Goal: Task Accomplishment & Management: Use online tool/utility

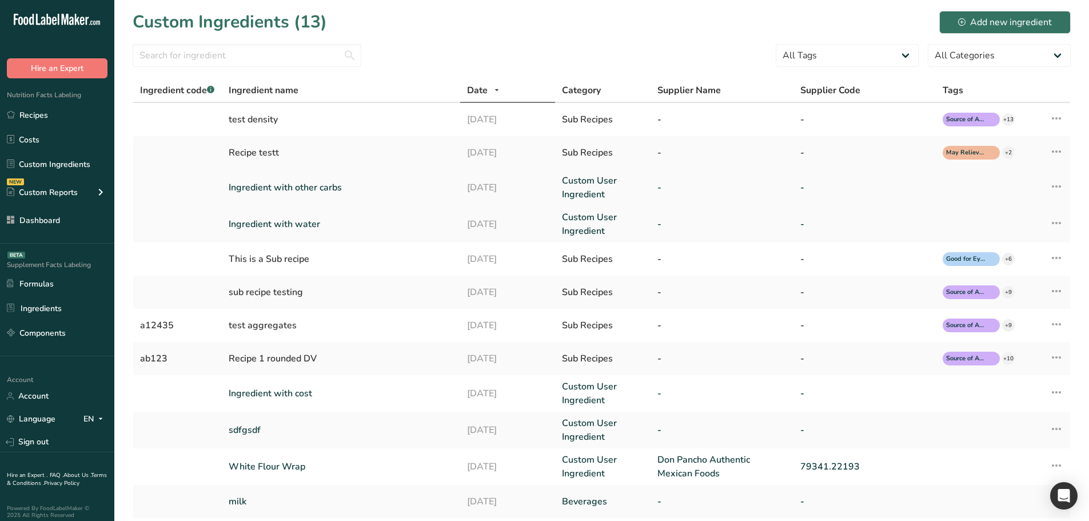
click at [289, 192] on link "Ingredient with other carbs" at bounding box center [341, 188] width 224 height 14
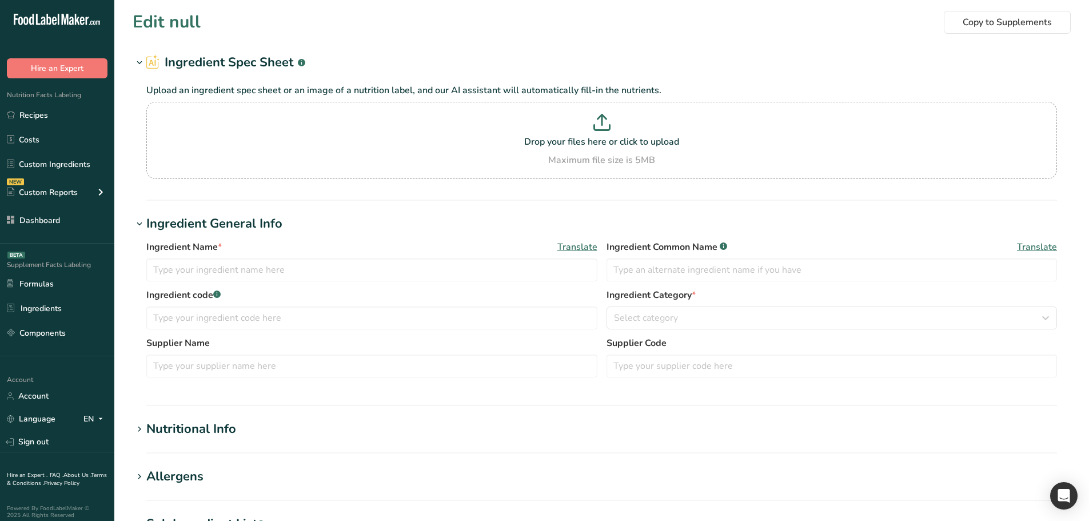
type input "Ingredient with other carbs"
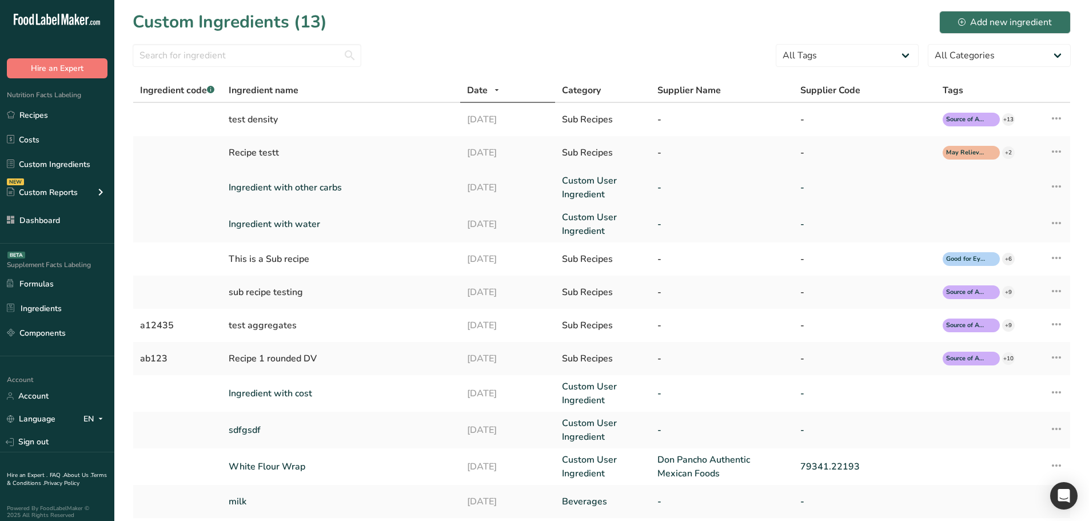
click at [343, 188] on link "Ingredient with other carbs" at bounding box center [341, 188] width 224 height 14
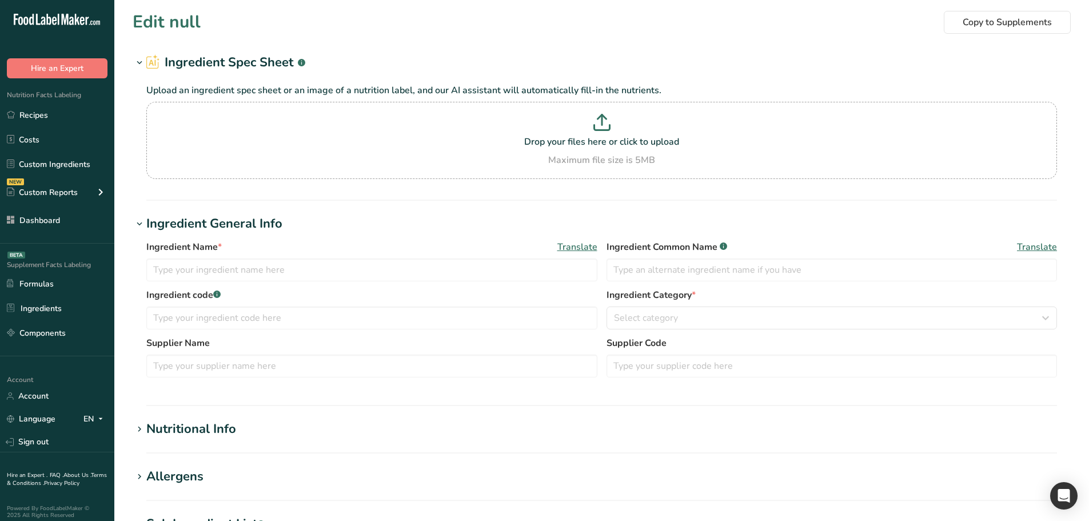
type input "Ingredient with other carbs"
type input "Chicken, broiler, meat, skin, giblets and neck, stewed"
type input "100"
select select "27"
select select "29"
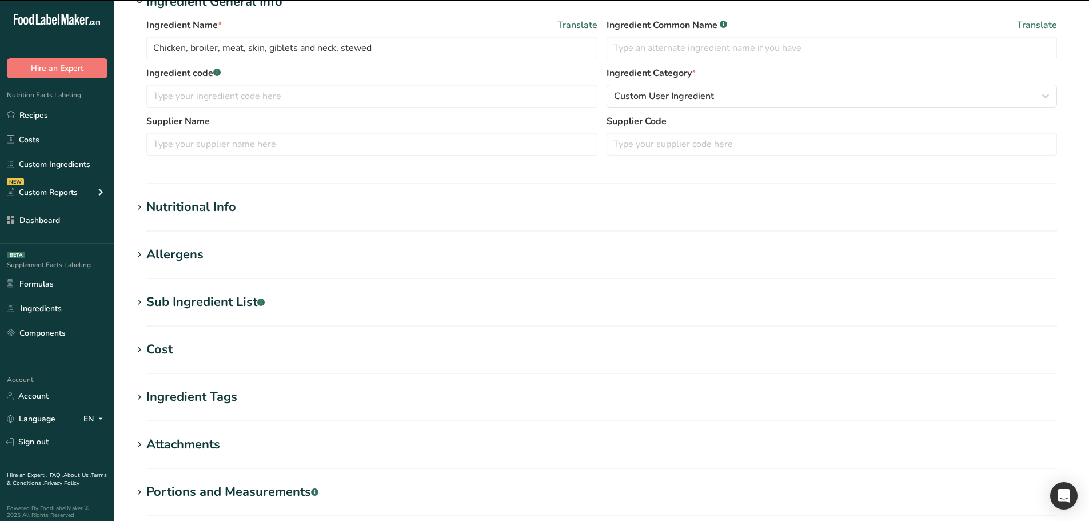
scroll to position [229, 0]
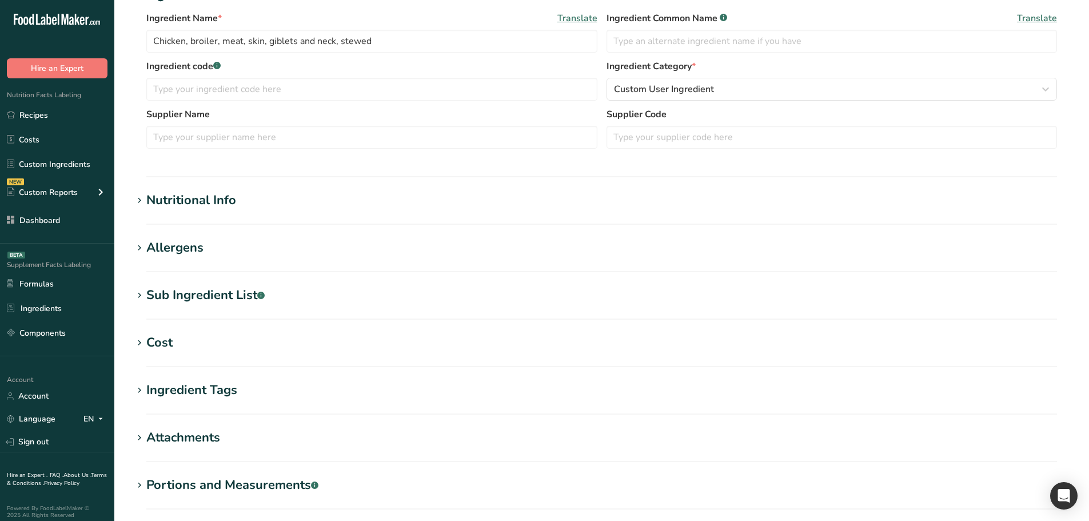
click at [228, 204] on div "Nutritional Info" at bounding box center [191, 200] width 90 height 19
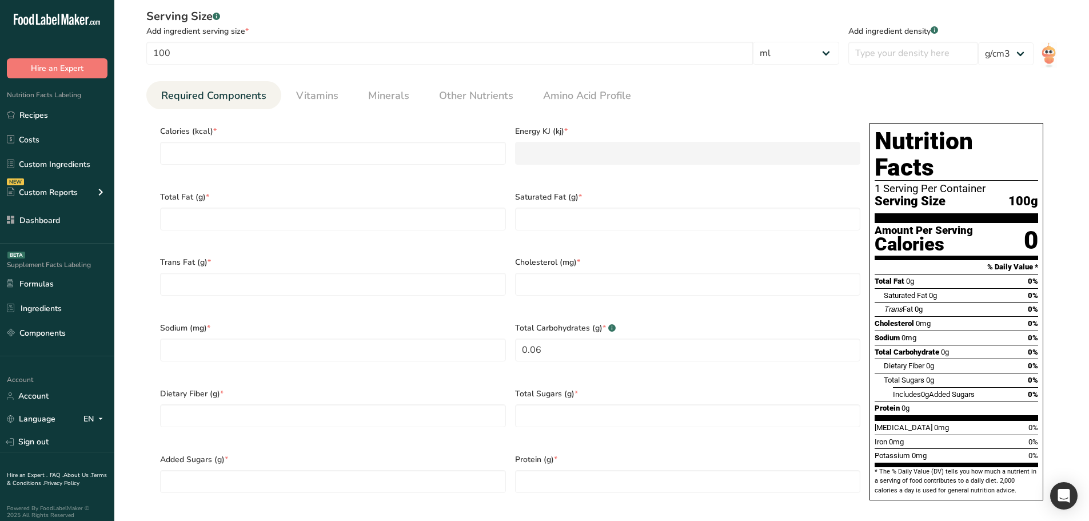
scroll to position [400, 0]
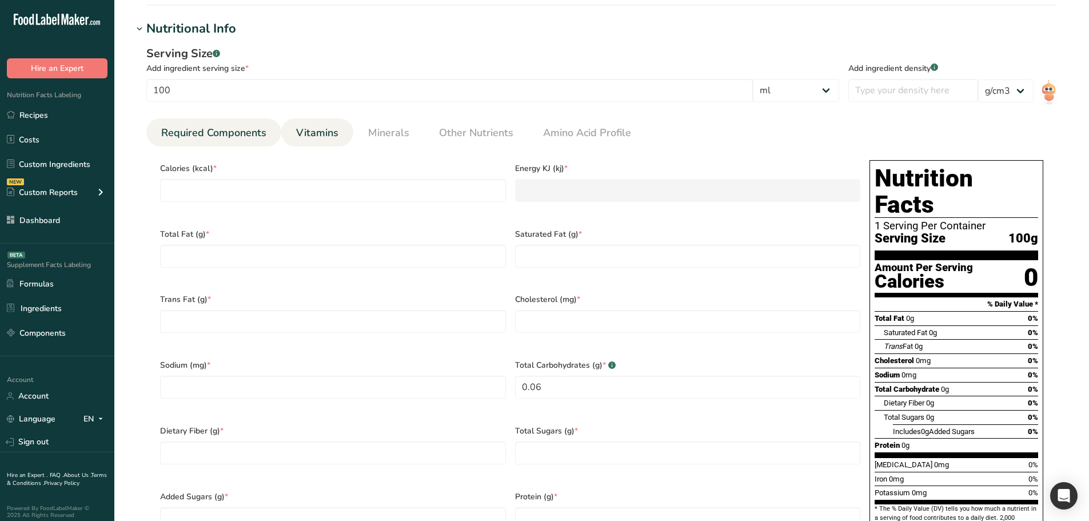
click at [298, 129] on span "Vitamins" at bounding box center [317, 132] width 42 height 15
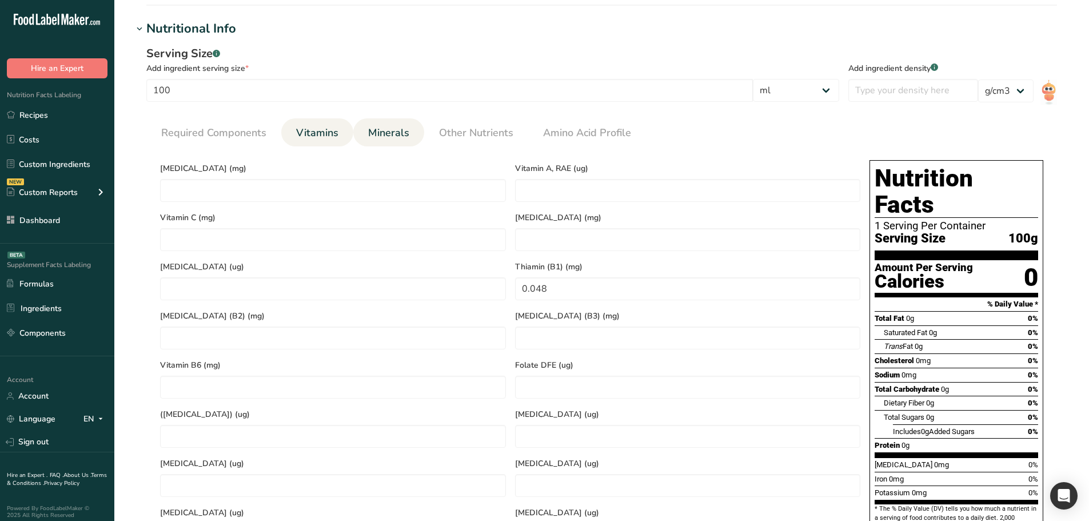
click at [383, 128] on span "Minerals" at bounding box center [388, 132] width 41 height 15
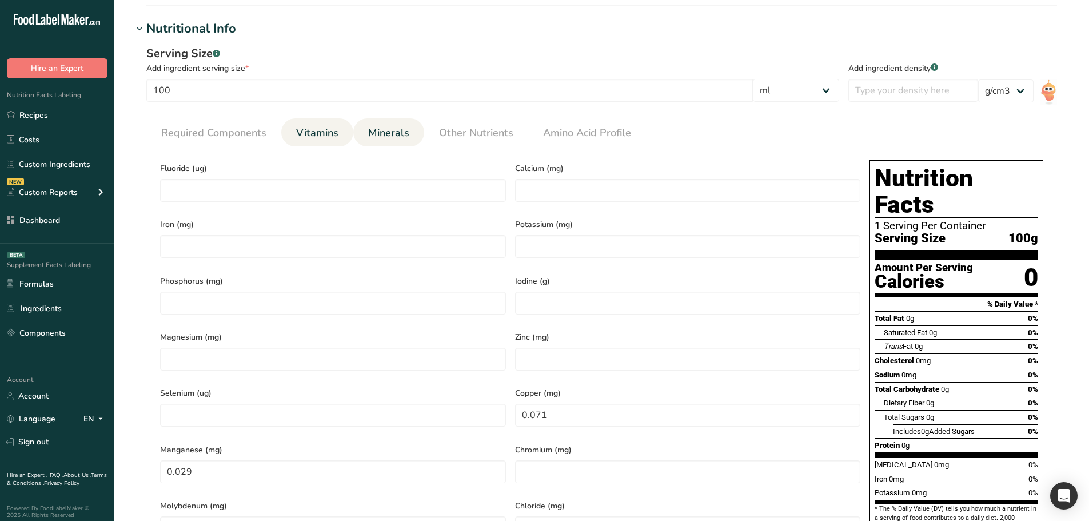
click at [335, 136] on span "Vitamins" at bounding box center [317, 132] width 42 height 15
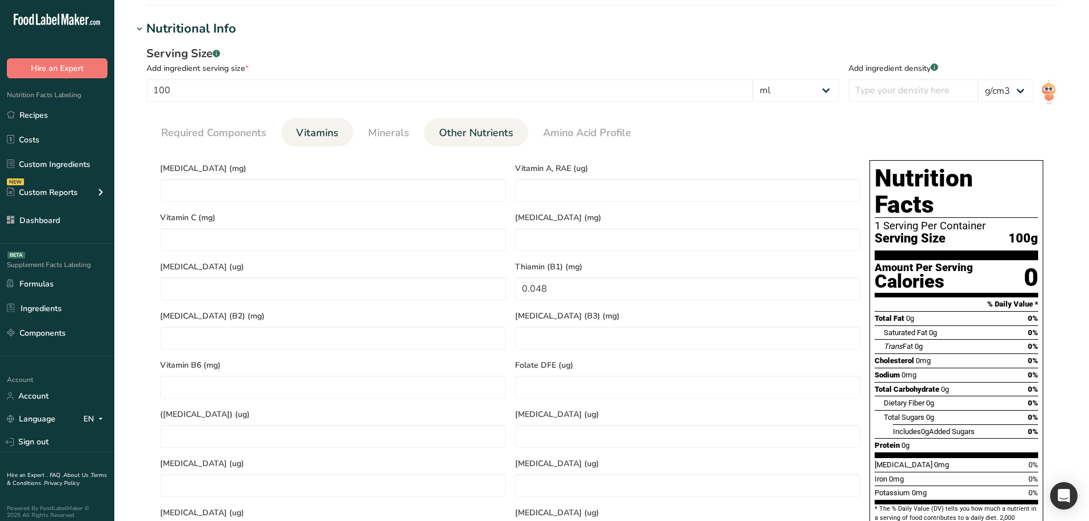
click at [484, 130] on span "Other Nutrients" at bounding box center [476, 132] width 74 height 15
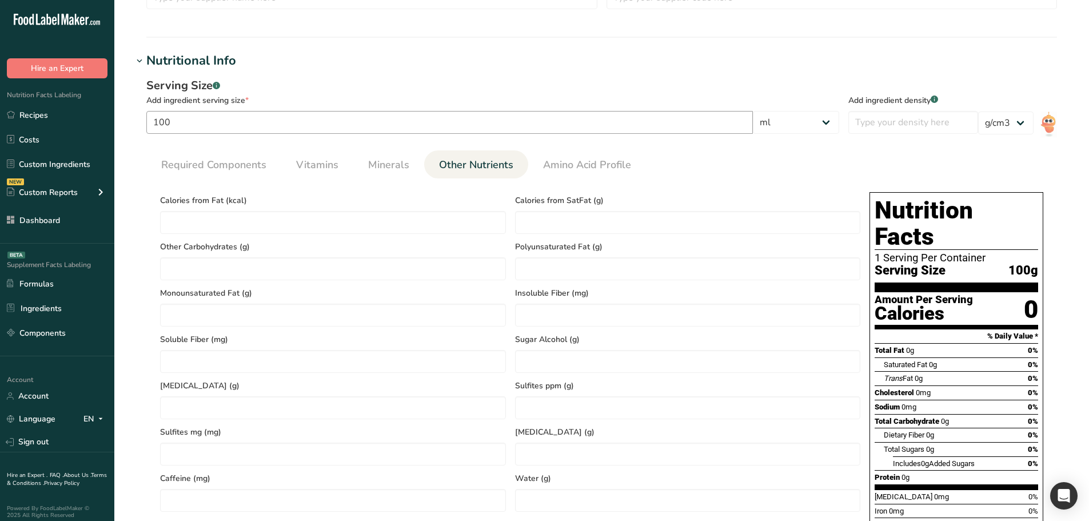
scroll to position [343, 0]
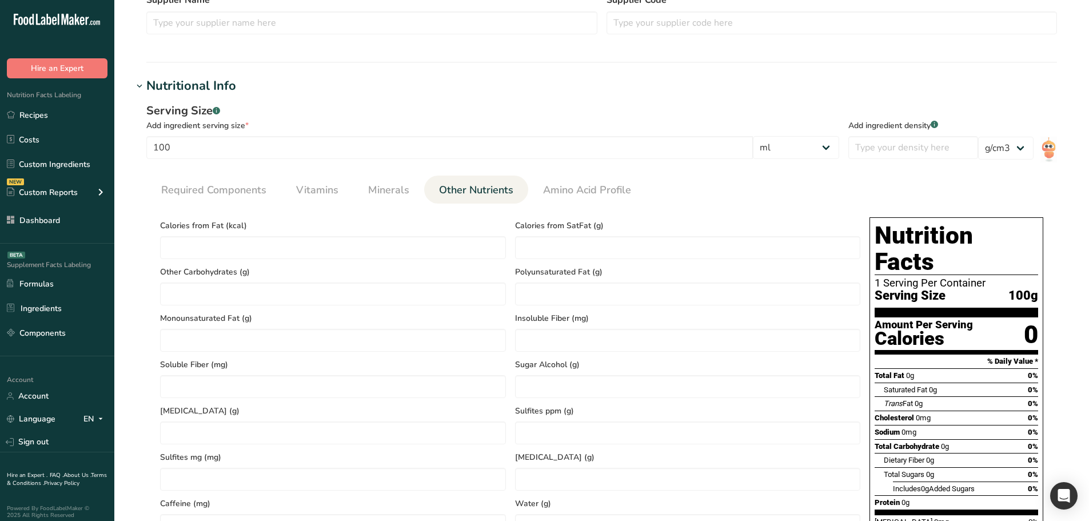
click at [590, 204] on section "Calories (kcal) * Energy KJ (kj) * Total Fat (g) * Saturated Fat (g) * Trans Fa…" at bounding box center [601, 468] width 911 height 528
click at [588, 189] on span "Amino Acid Profile" at bounding box center [587, 189] width 88 height 15
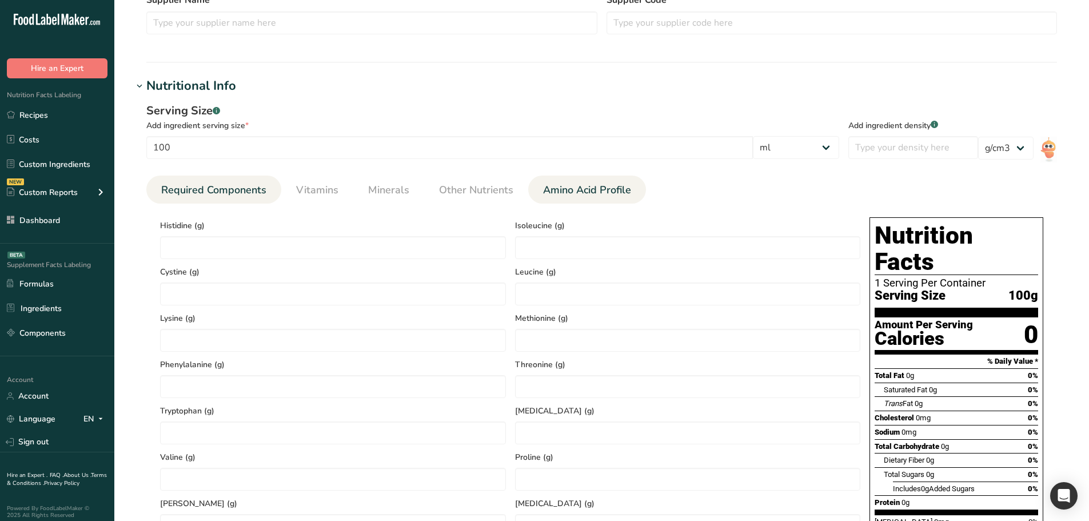
click at [250, 196] on span "Required Components" at bounding box center [213, 189] width 105 height 15
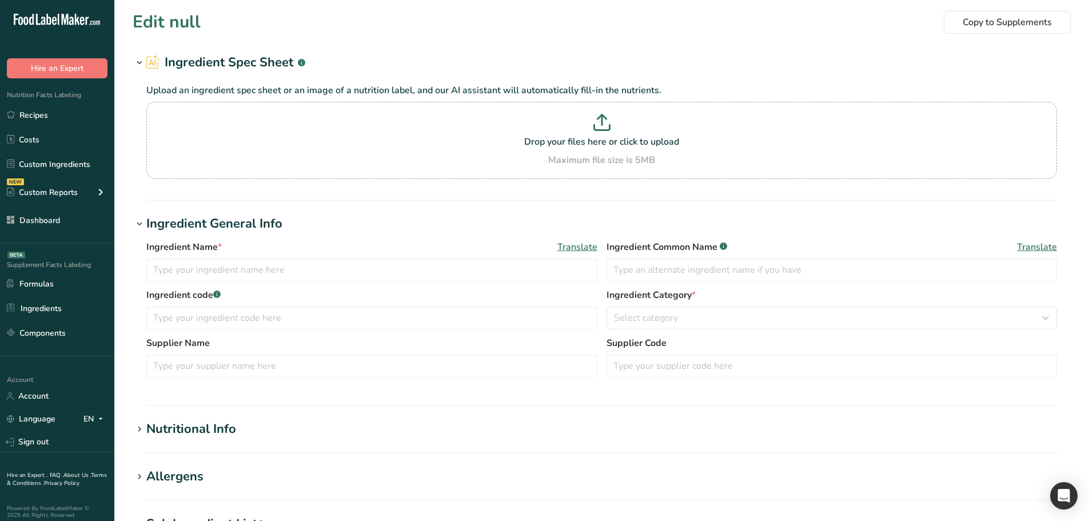
type input "Chicken, broiler, meat, skin, giblets and neck, roasted"
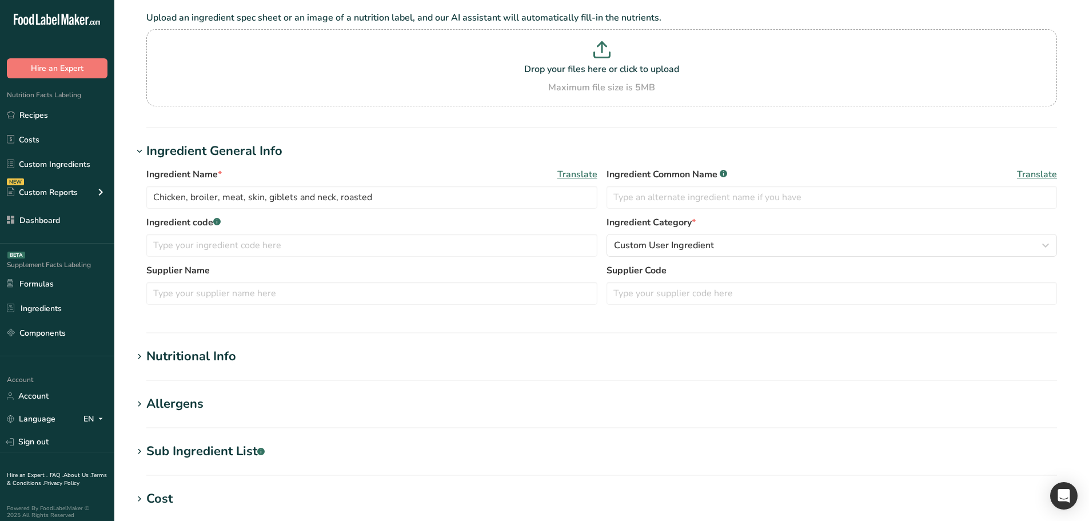
scroll to position [229, 0]
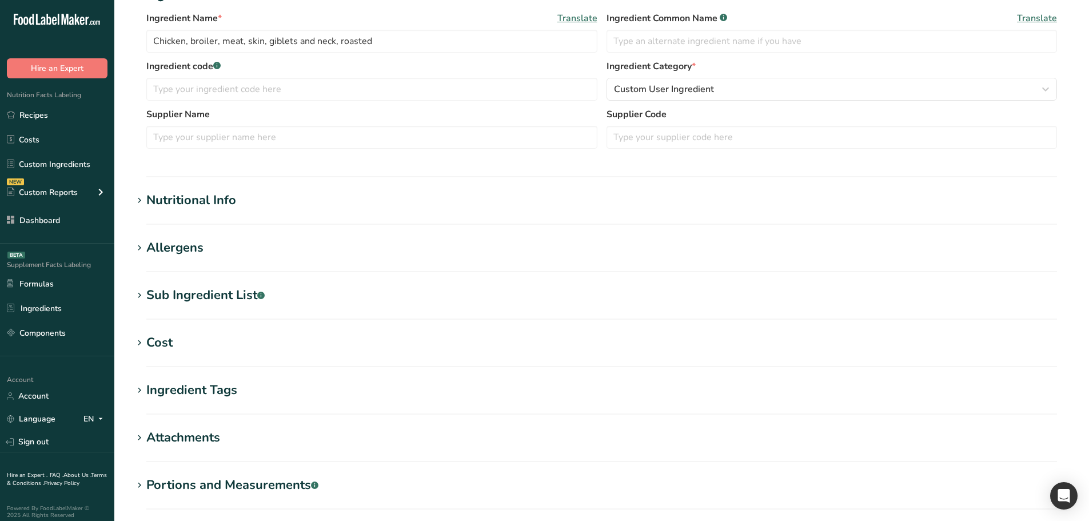
click at [261, 199] on h1 "Nutritional Info" at bounding box center [602, 200] width 938 height 19
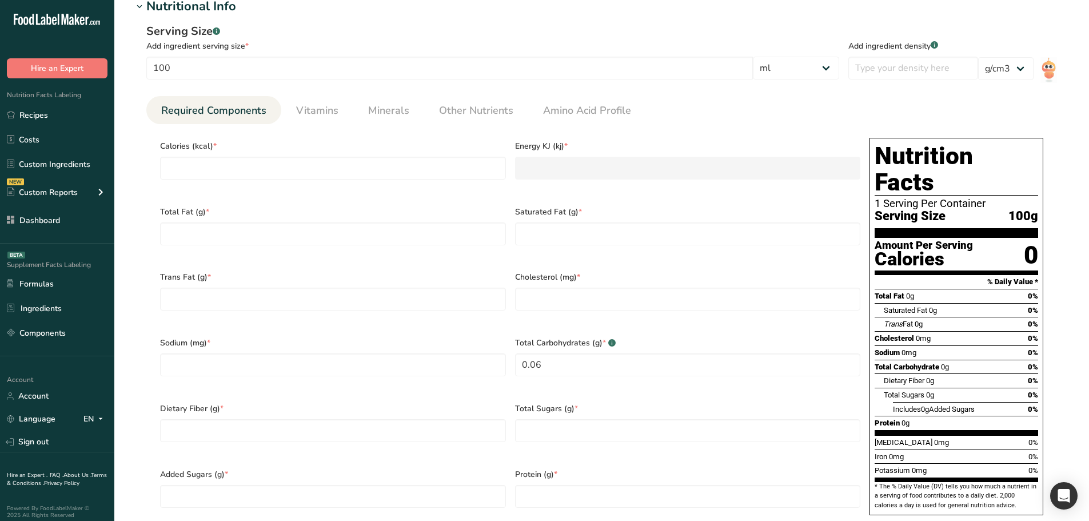
scroll to position [400, 0]
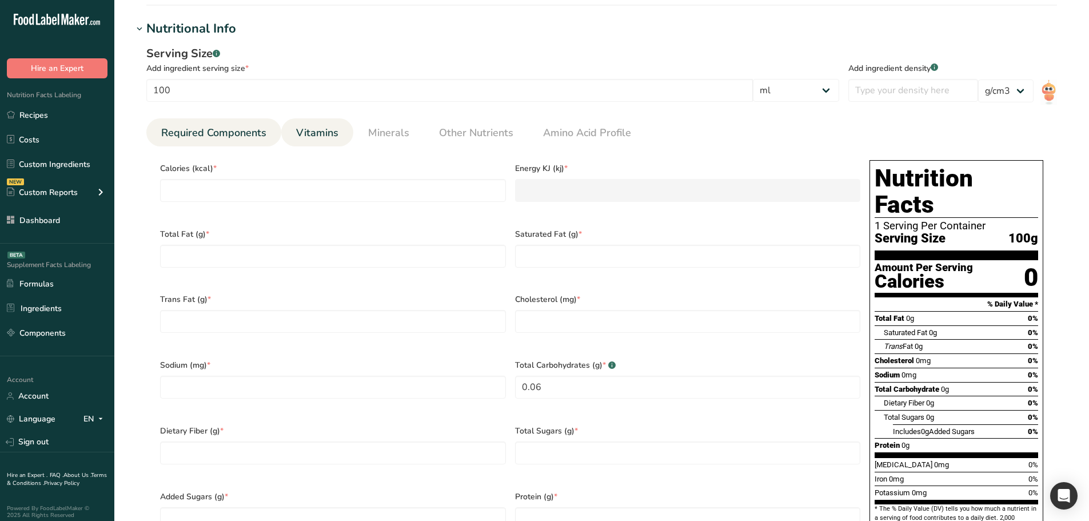
click at [310, 137] on span "Vitamins" at bounding box center [317, 132] width 42 height 15
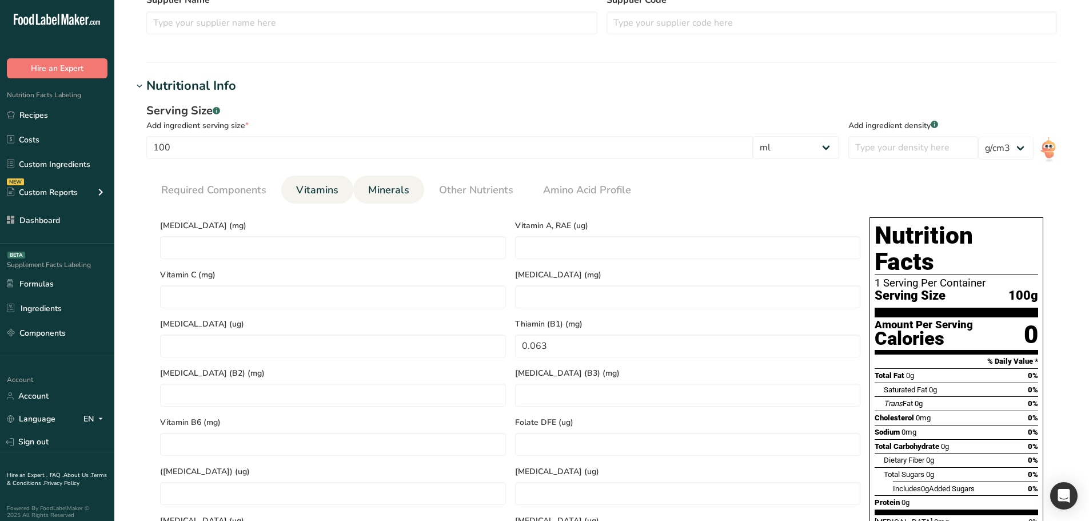
click at [395, 182] on link "Minerals" at bounding box center [389, 190] width 50 height 29
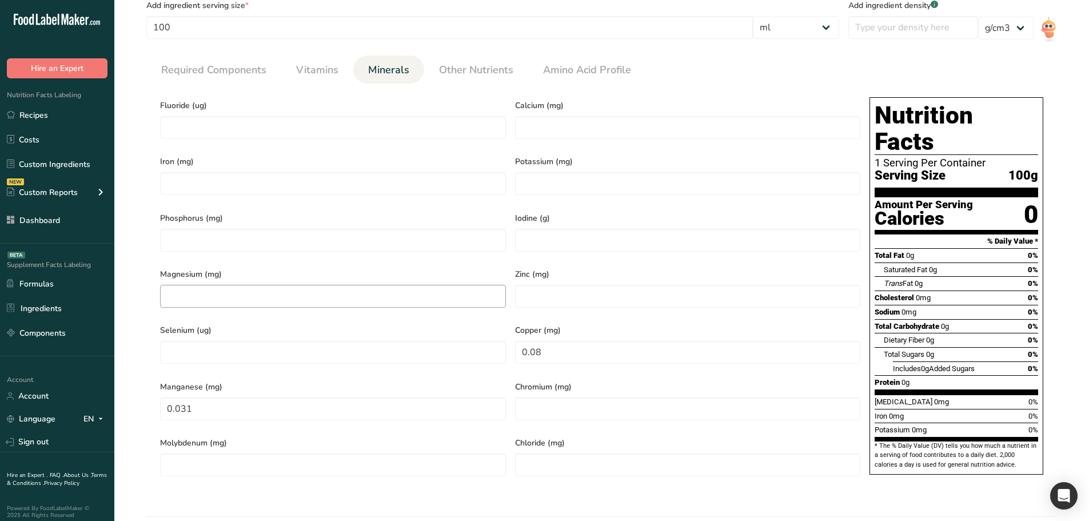
scroll to position [457, 0]
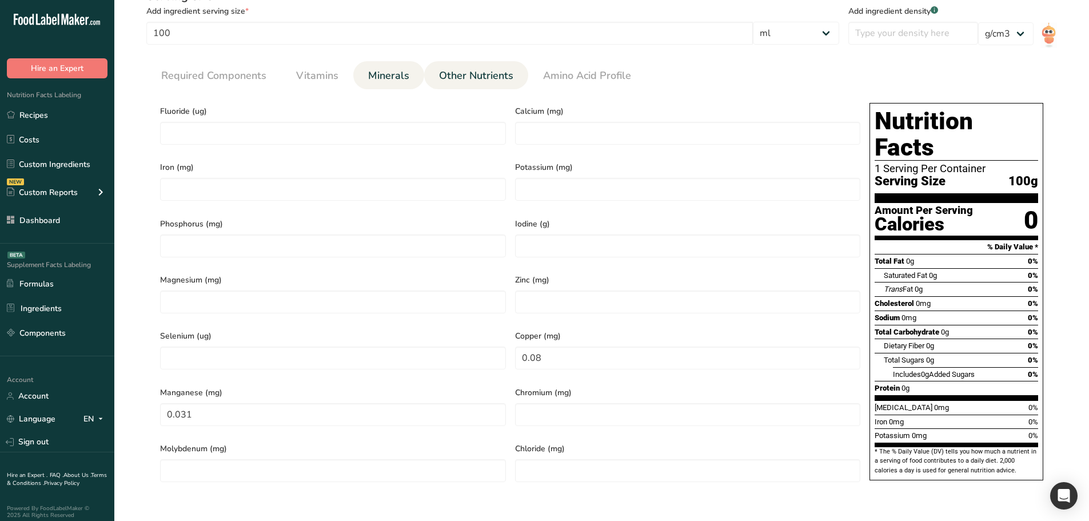
click at [482, 82] on span "Other Nutrients" at bounding box center [476, 75] width 74 height 15
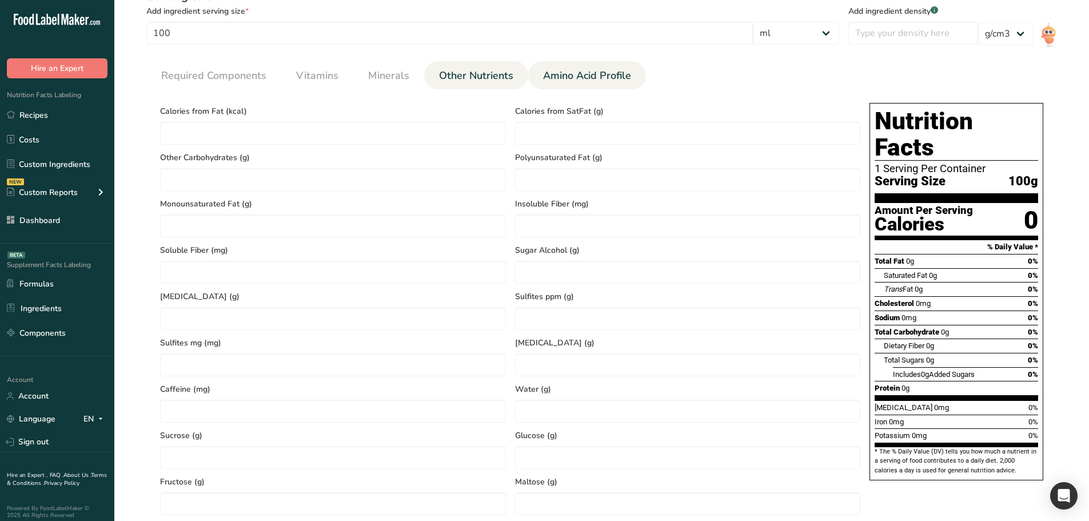
click at [579, 75] on span "Amino Acid Profile" at bounding box center [587, 75] width 88 height 15
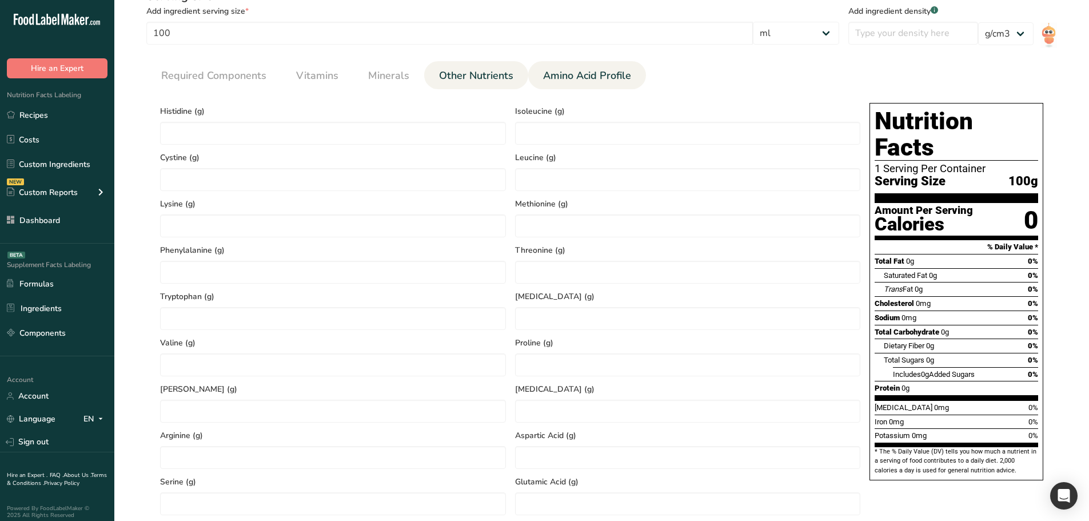
click at [515, 73] on li "Other Nutrients" at bounding box center [476, 75] width 104 height 28
click at [212, 86] on link "Required Components" at bounding box center [214, 75] width 114 height 29
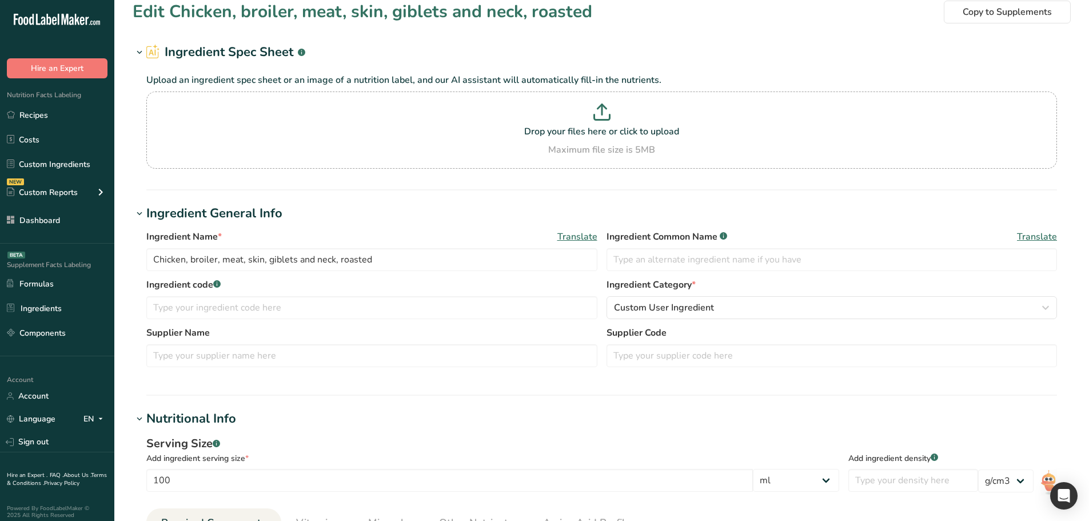
scroll to position [0, 0]
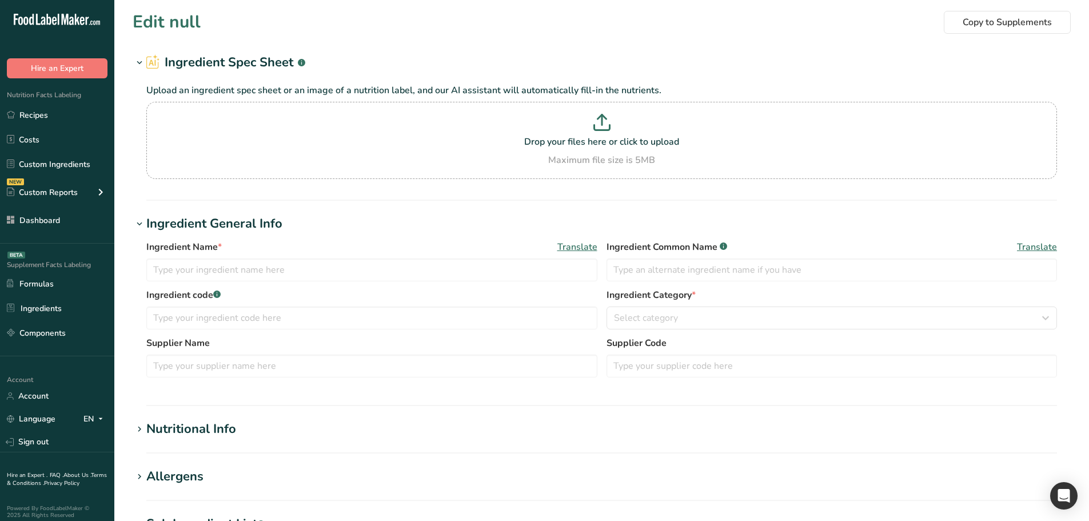
type input "Chicken, broiler, meat and skin, raw"
type input "1"
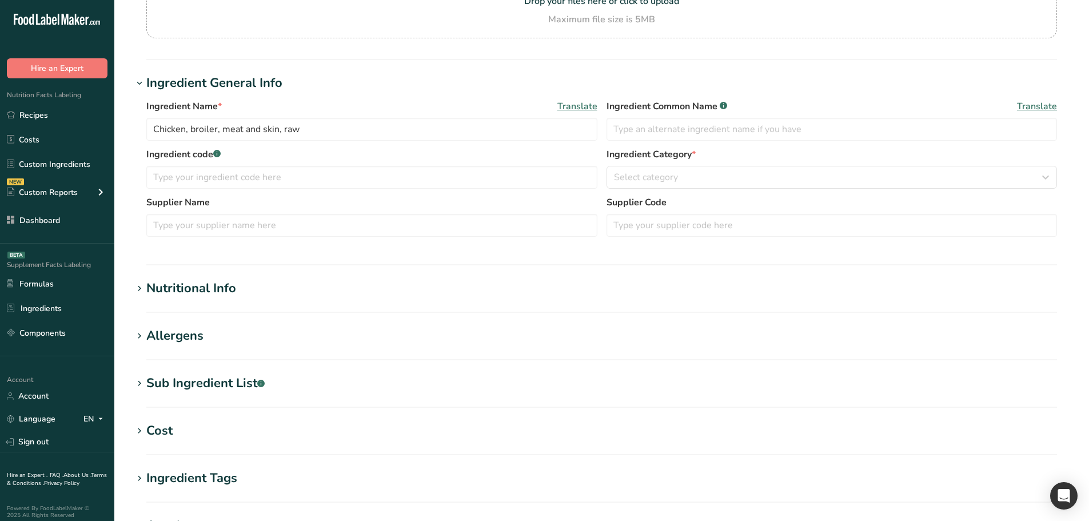
scroll to position [172, 0]
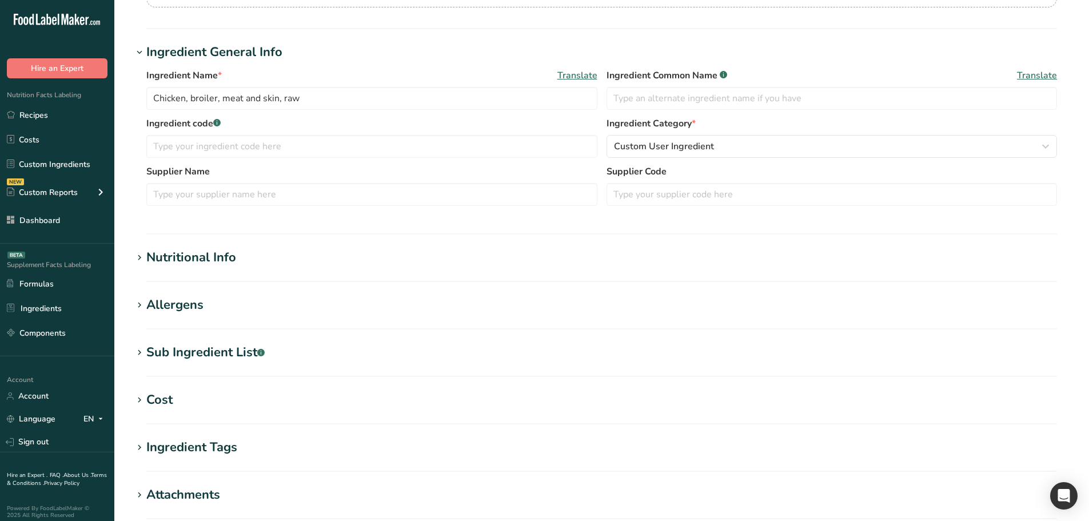
type Fat "0.001"
click at [244, 245] on section "Edit Chicken, broiler, meat and skin, raw Copy to Supplements Ingredient Spec S…" at bounding box center [601, 248] width 975 height 840
click at [243, 255] on h1 "Nutritional Info" at bounding box center [602, 257] width 938 height 19
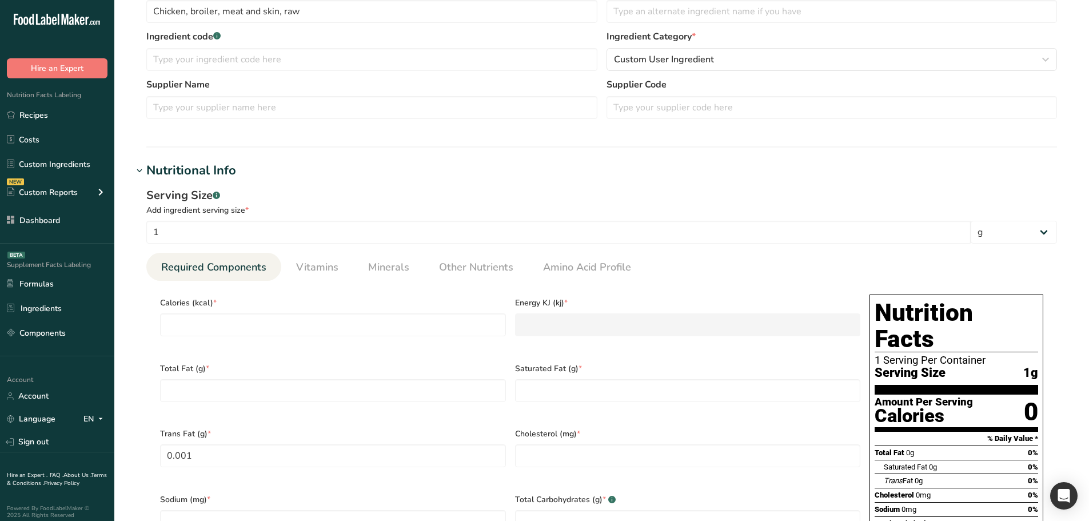
scroll to position [229, 0]
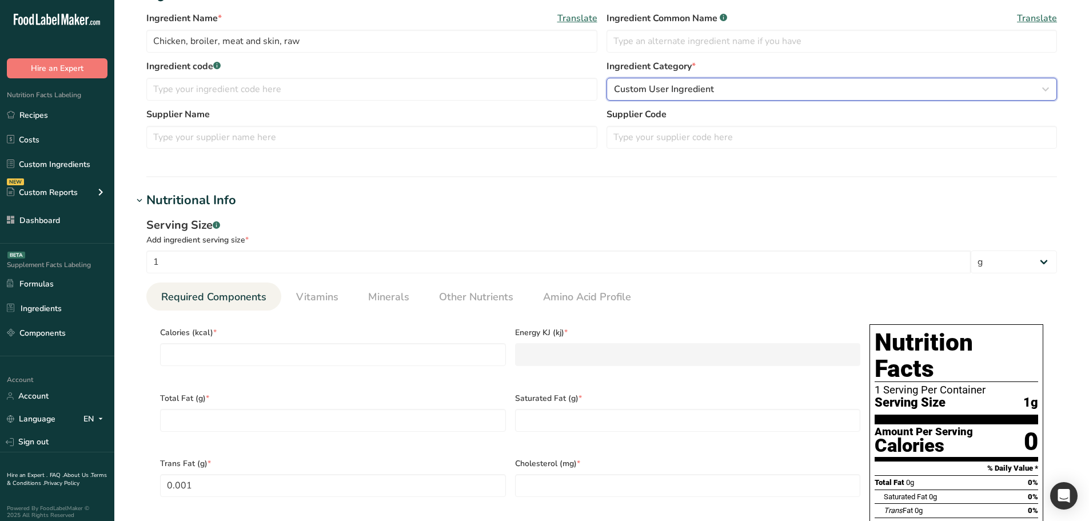
click at [732, 90] on div "Custom User Ingredient" at bounding box center [828, 89] width 429 height 14
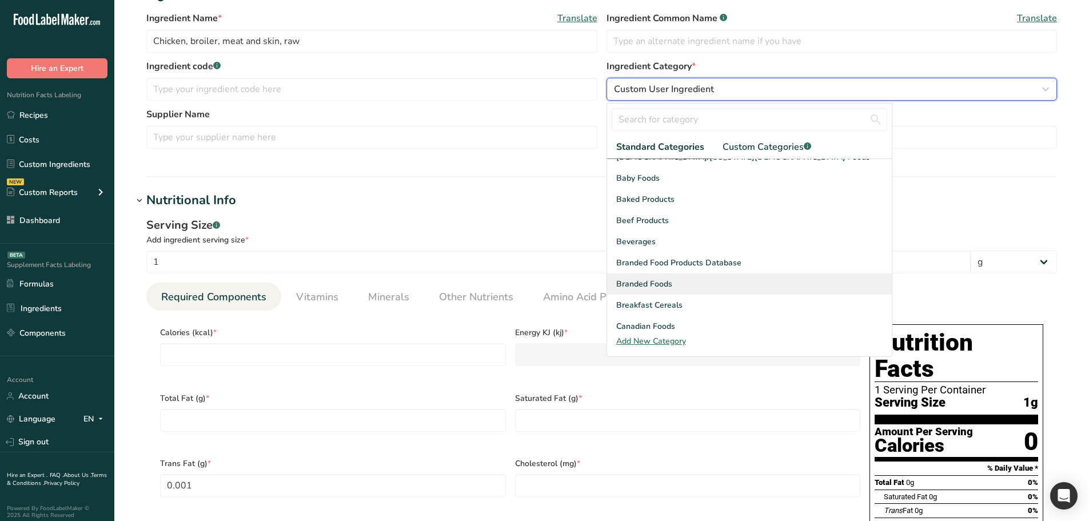
scroll to position [0, 0]
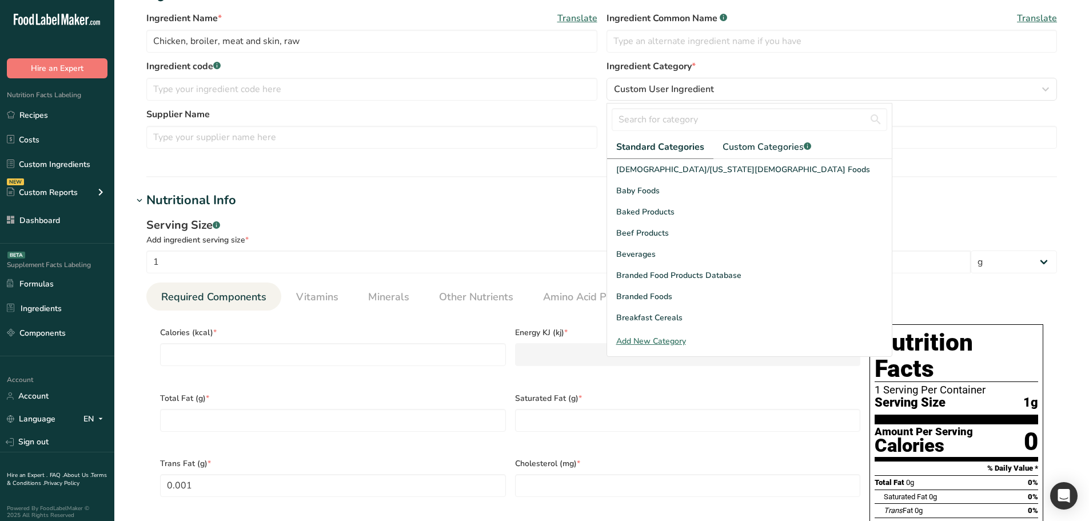
click at [547, 208] on h1 "Nutritional Info" at bounding box center [602, 200] width 938 height 19
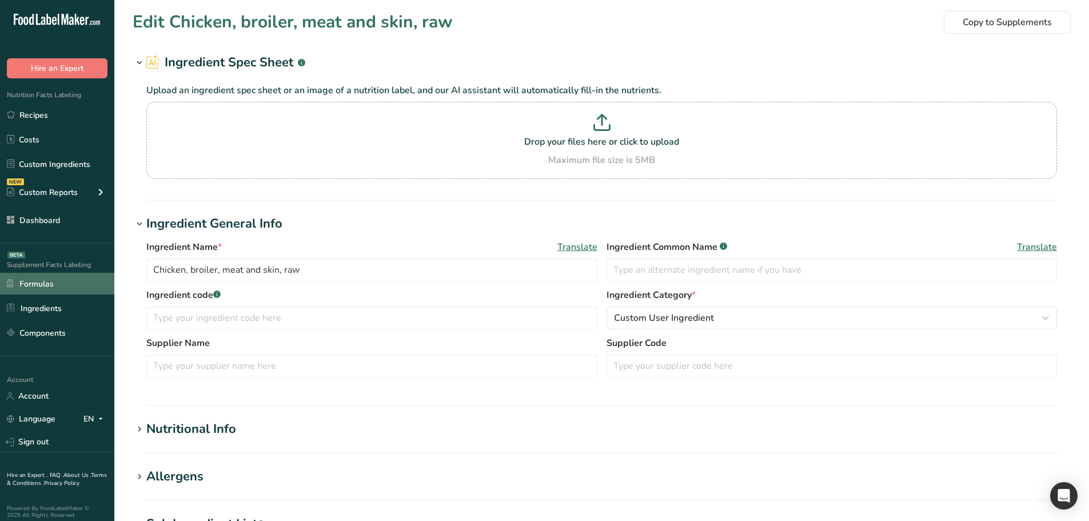
click at [34, 280] on link "Formulas" at bounding box center [57, 284] width 114 height 22
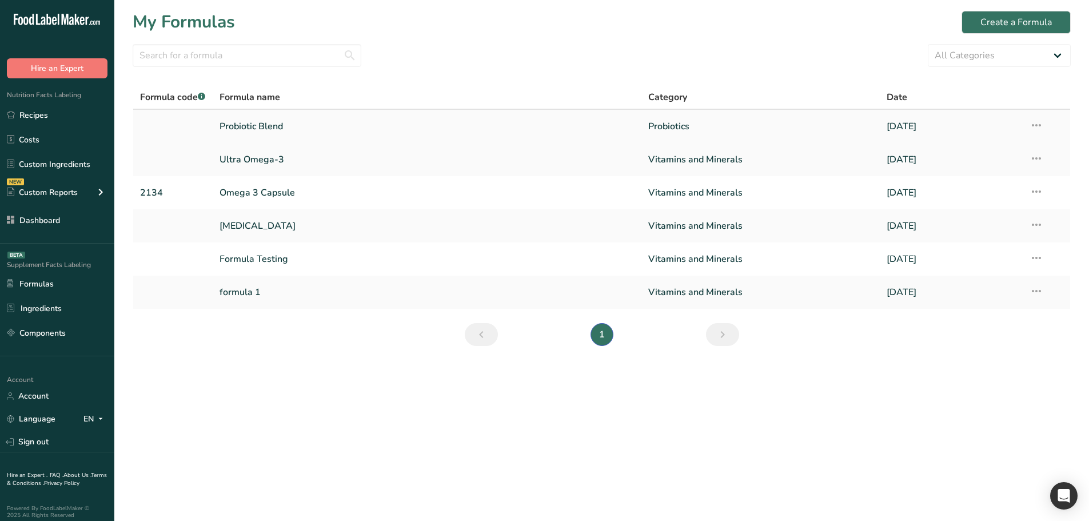
click at [293, 132] on link "Probiotic Blend" at bounding box center [427, 126] width 415 height 24
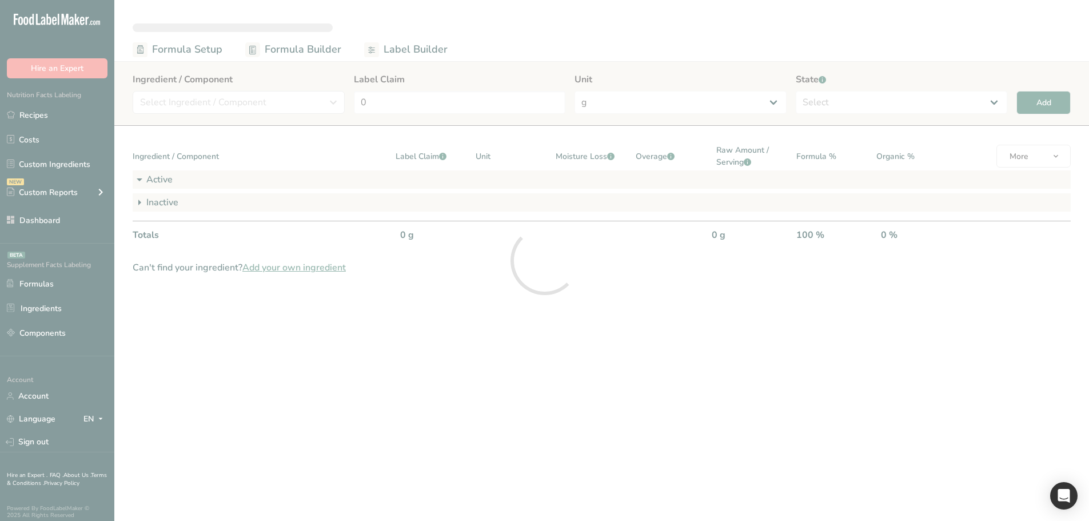
select select "6"
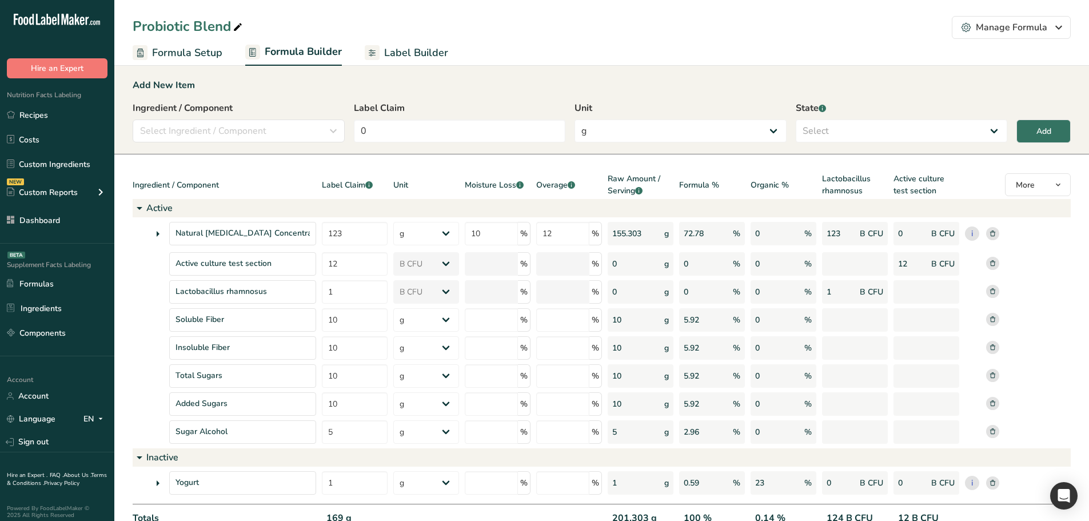
click at [424, 51] on span "Label Builder" at bounding box center [416, 52] width 64 height 15
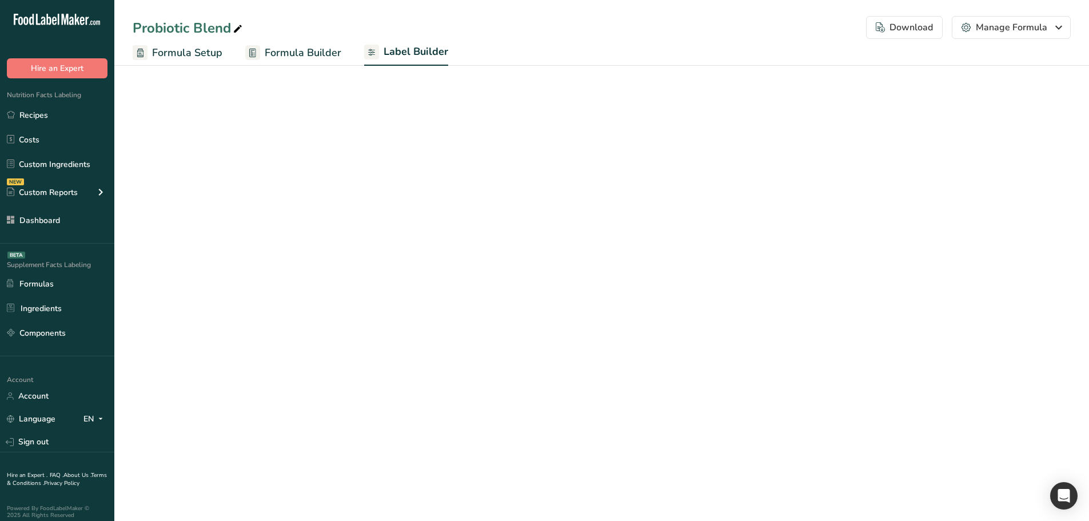
select select "Roboto"
select select "bold"
select select "center"
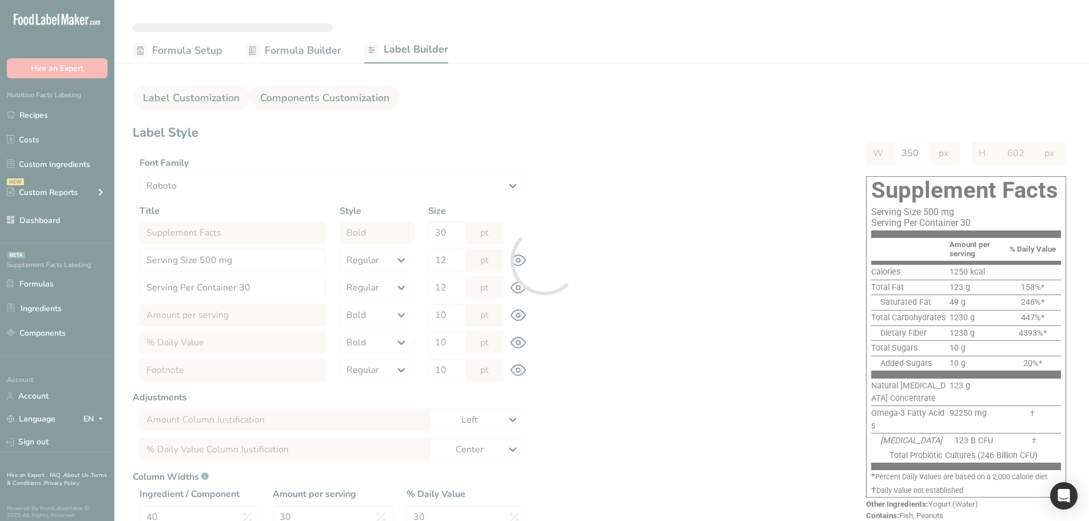
type input "Total Probiotic Cultures (123 Billion CFU)"
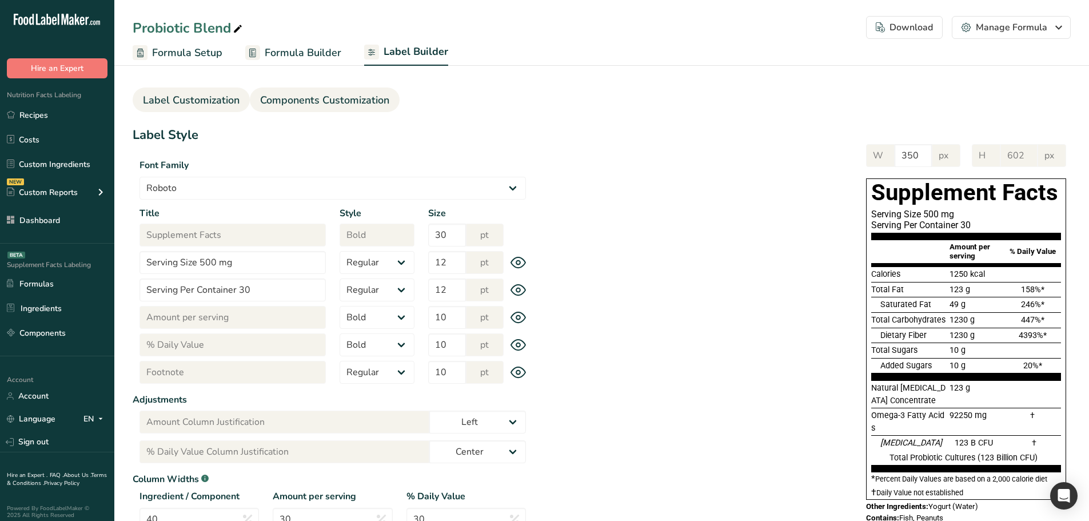
click at [324, 95] on span "Components Customization" at bounding box center [324, 100] width 129 height 15
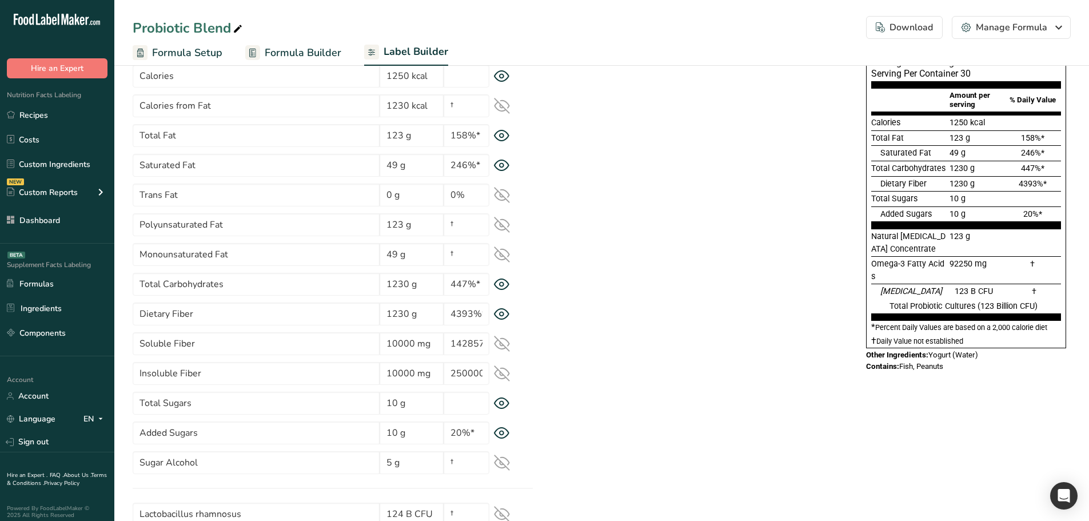
scroll to position [57, 0]
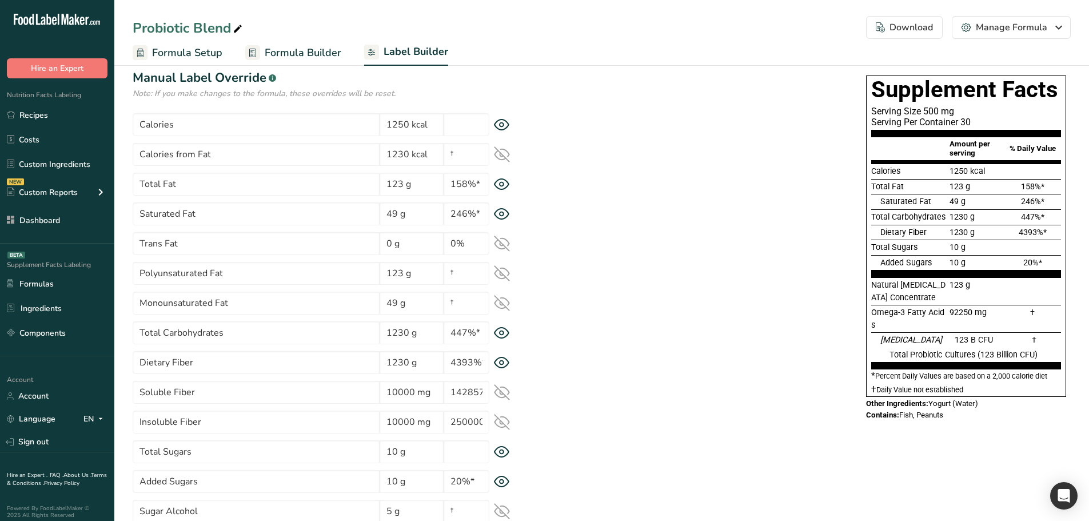
click at [503, 334] on icon at bounding box center [502, 333] width 4 height 4
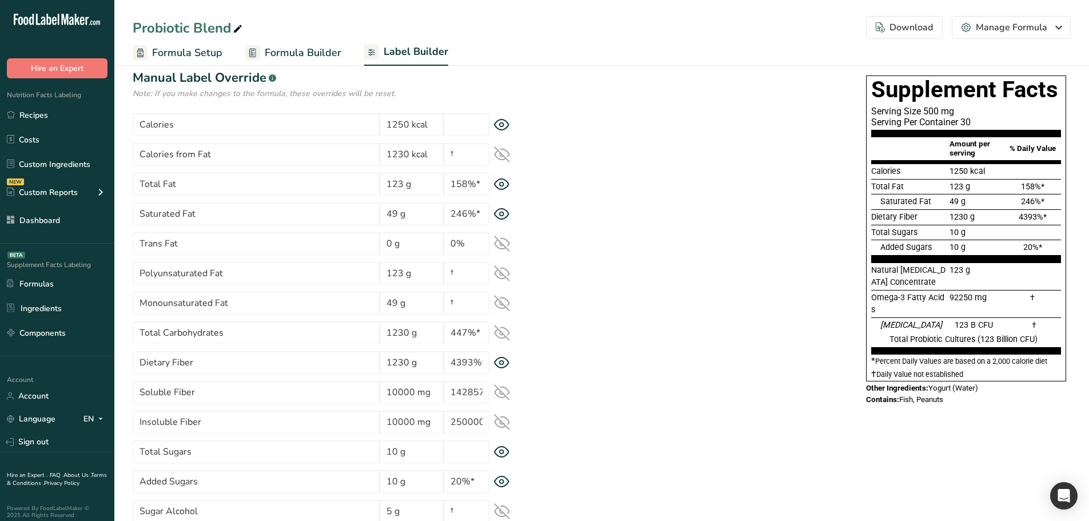
click at [503, 334] on icon at bounding box center [502, 332] width 15 height 15
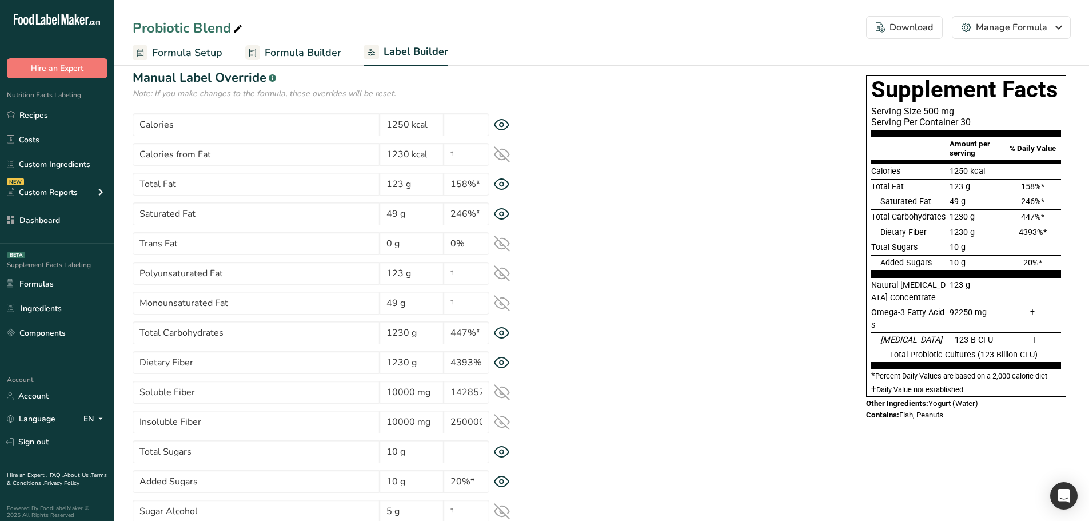
click at [502, 387] on icon at bounding box center [502, 392] width 15 height 11
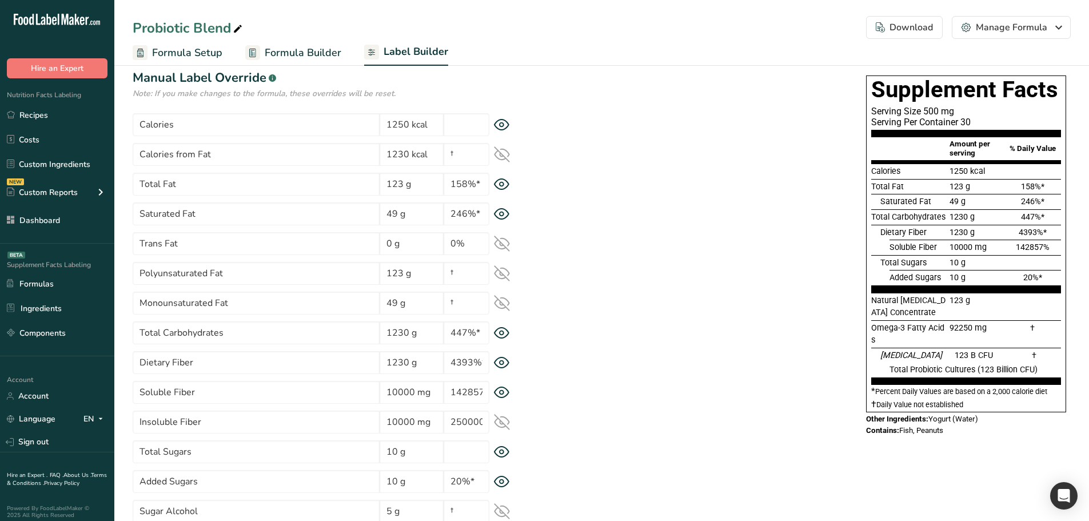
click at [504, 418] on icon at bounding box center [502, 422] width 16 height 16
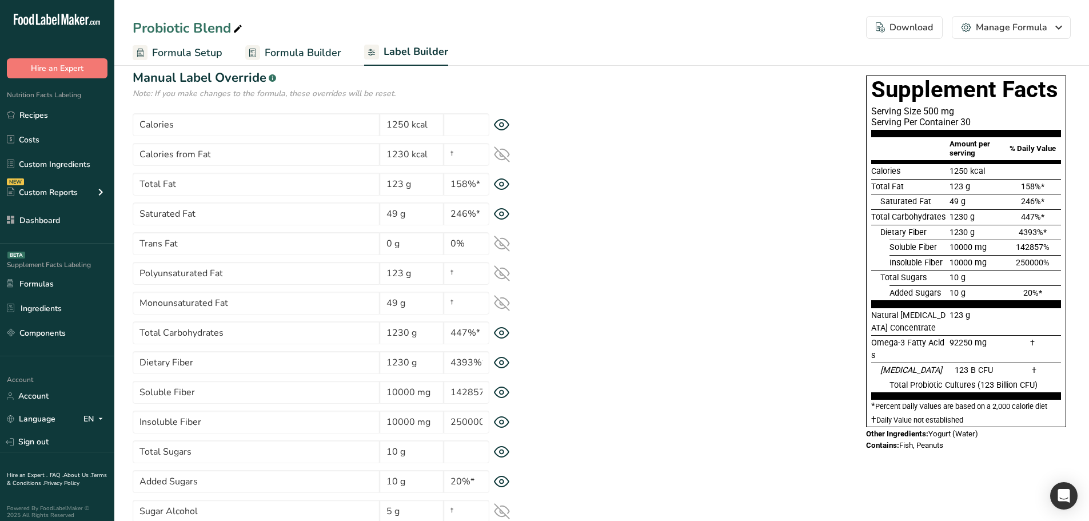
click at [500, 336] on icon at bounding box center [502, 333] width 16 height 12
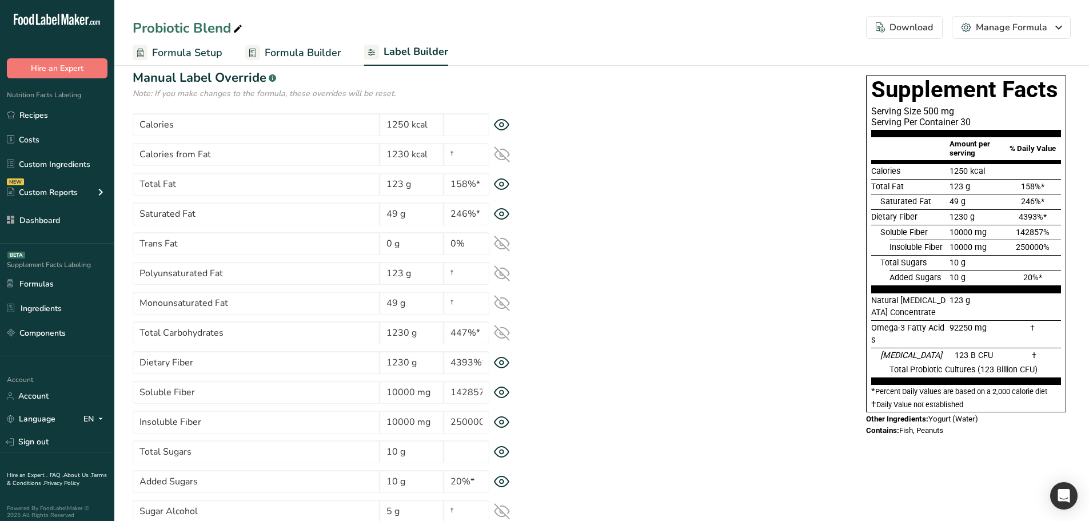
click at [500, 335] on icon at bounding box center [502, 333] width 16 height 16
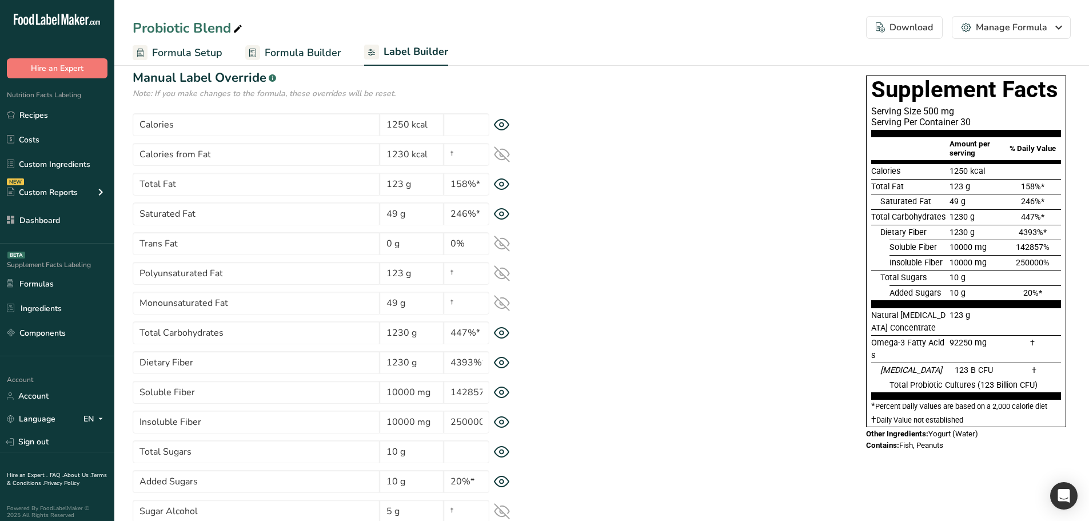
click at [500, 335] on icon at bounding box center [502, 333] width 16 height 12
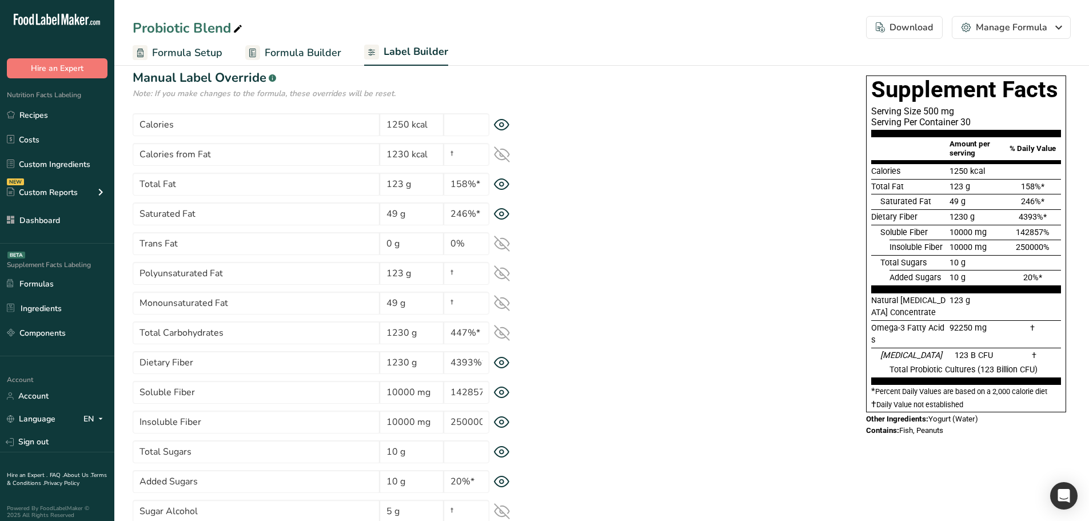
click at [500, 335] on icon at bounding box center [502, 333] width 16 height 16
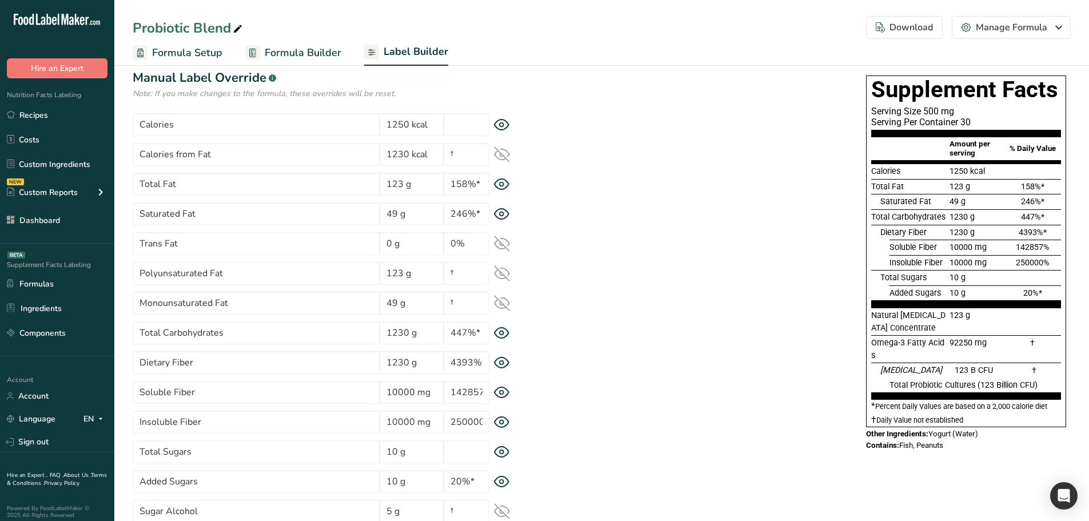
click at [501, 365] on icon at bounding box center [502, 363] width 4 height 4
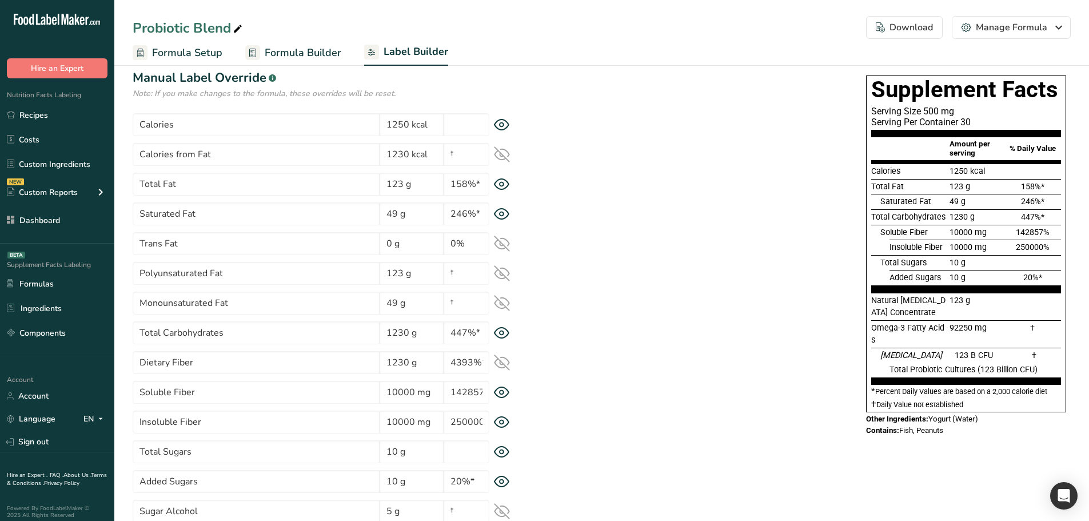
click at [501, 365] on icon at bounding box center [502, 362] width 15 height 11
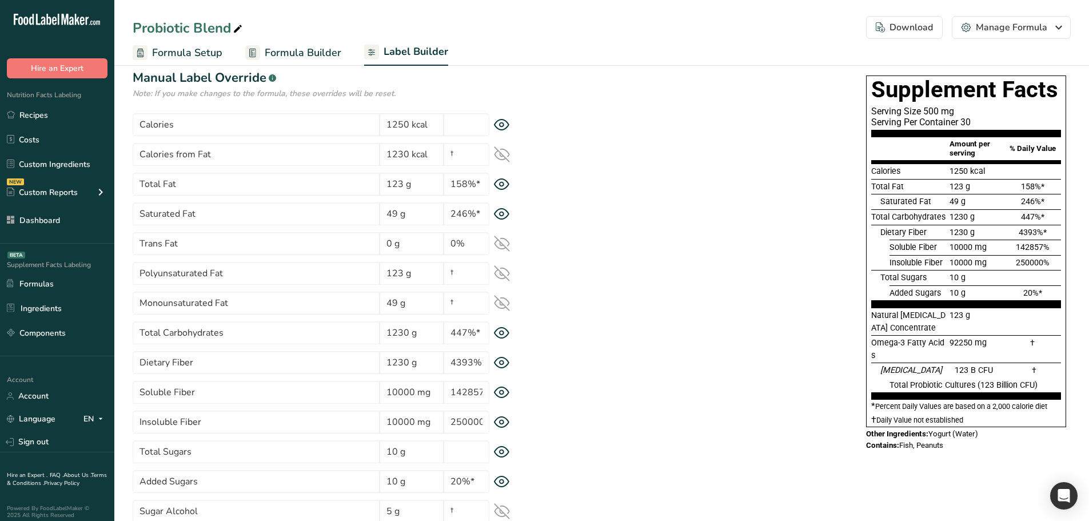
click at [504, 337] on icon at bounding box center [502, 333] width 15 height 11
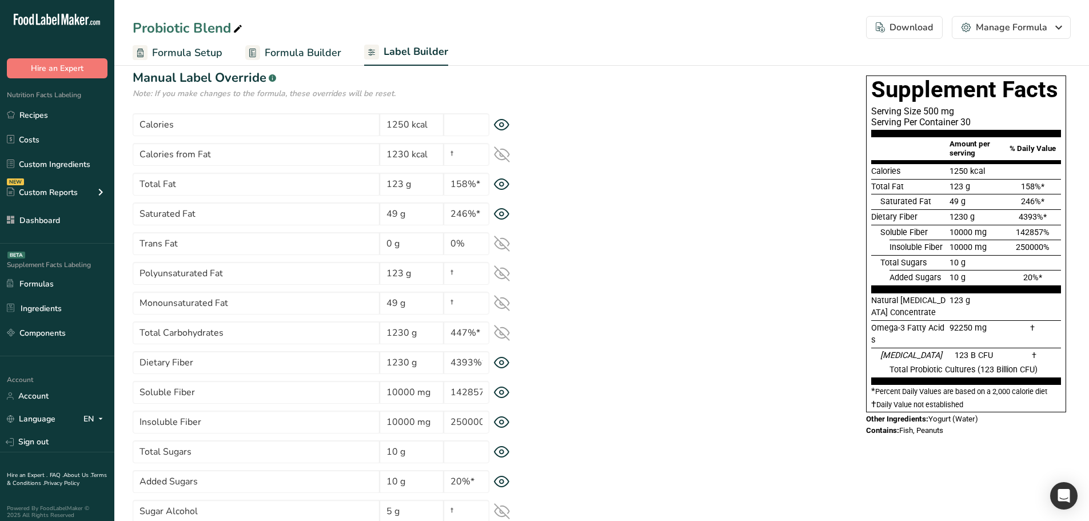
click at [504, 337] on icon at bounding box center [502, 333] width 15 height 11
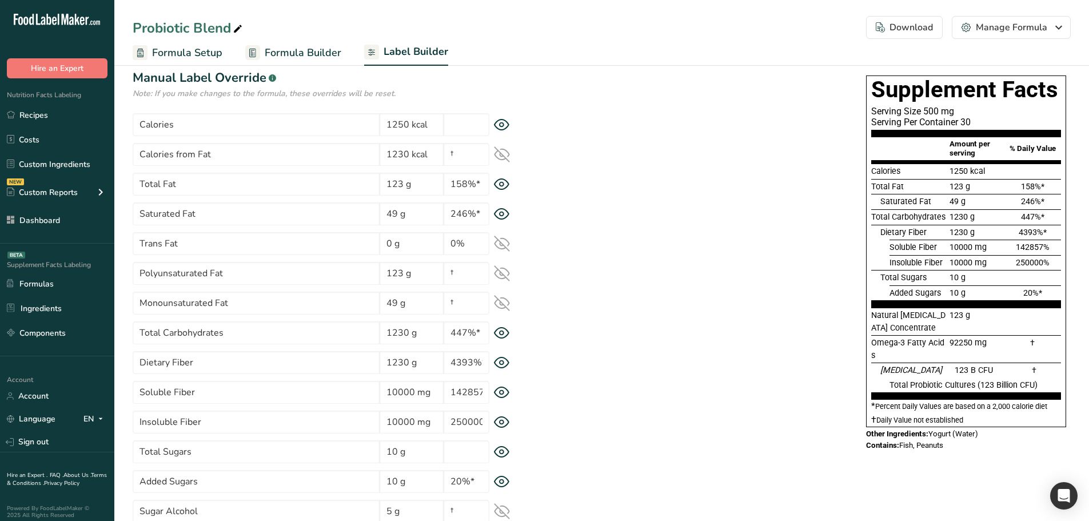
click at [503, 332] on icon at bounding box center [502, 333] width 4 height 4
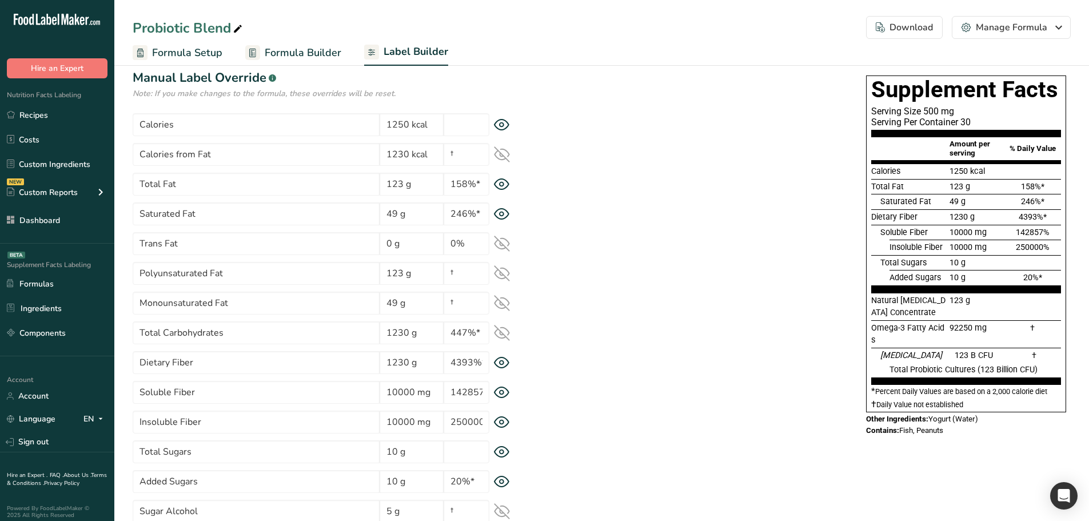
click at [501, 335] on icon at bounding box center [502, 333] width 15 height 11
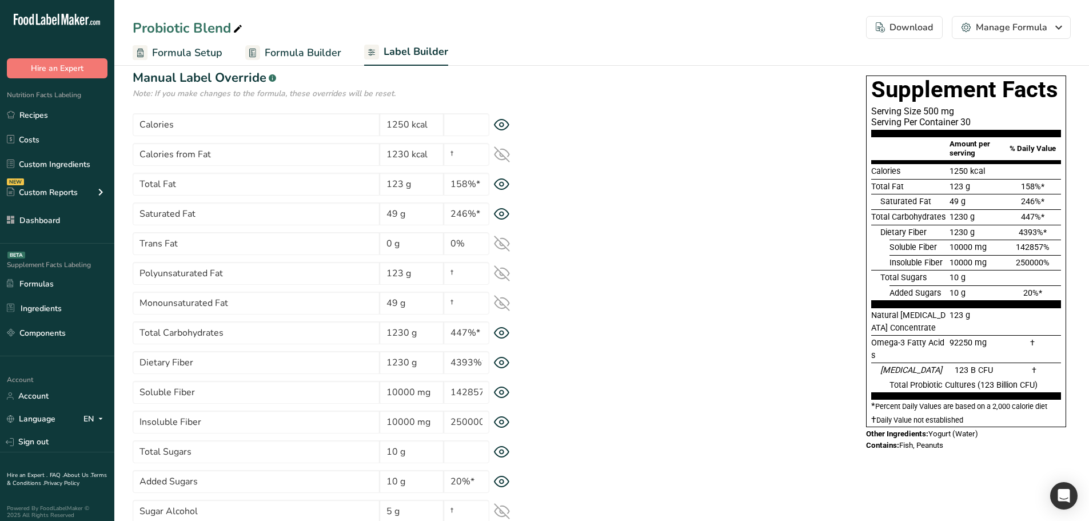
click at [504, 306] on icon at bounding box center [502, 303] width 16 height 16
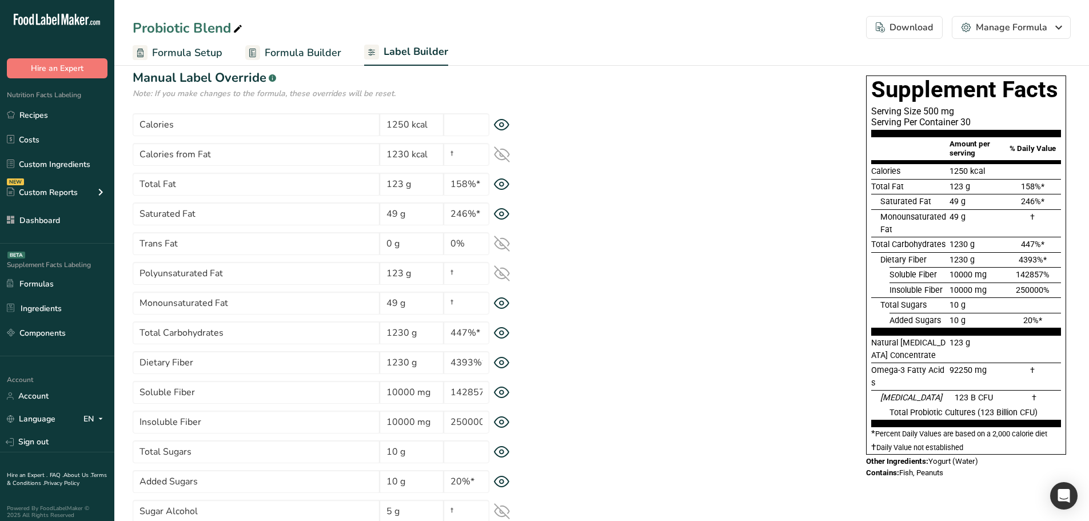
click at [507, 272] on icon at bounding box center [502, 273] width 16 height 16
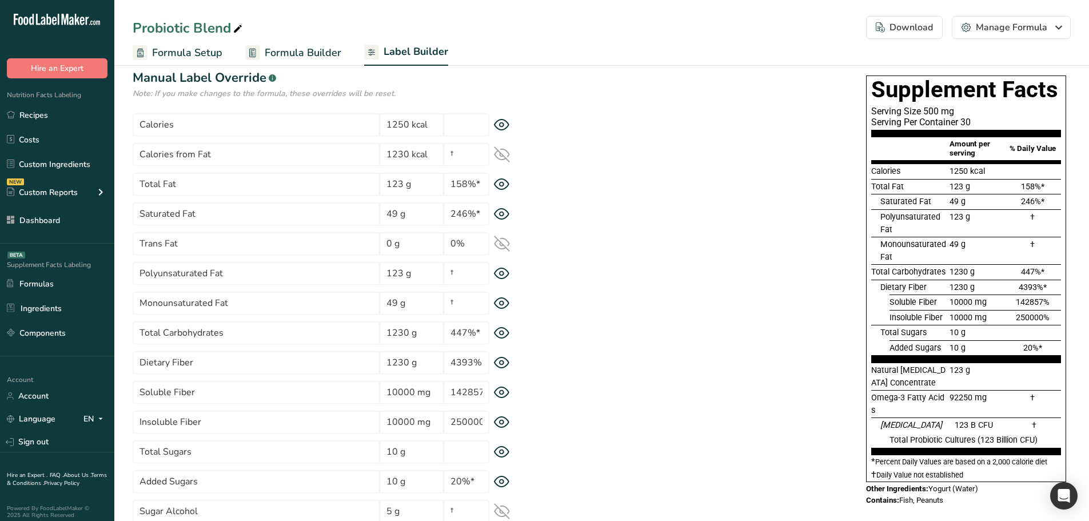
click at [507, 245] on icon at bounding box center [502, 244] width 16 height 16
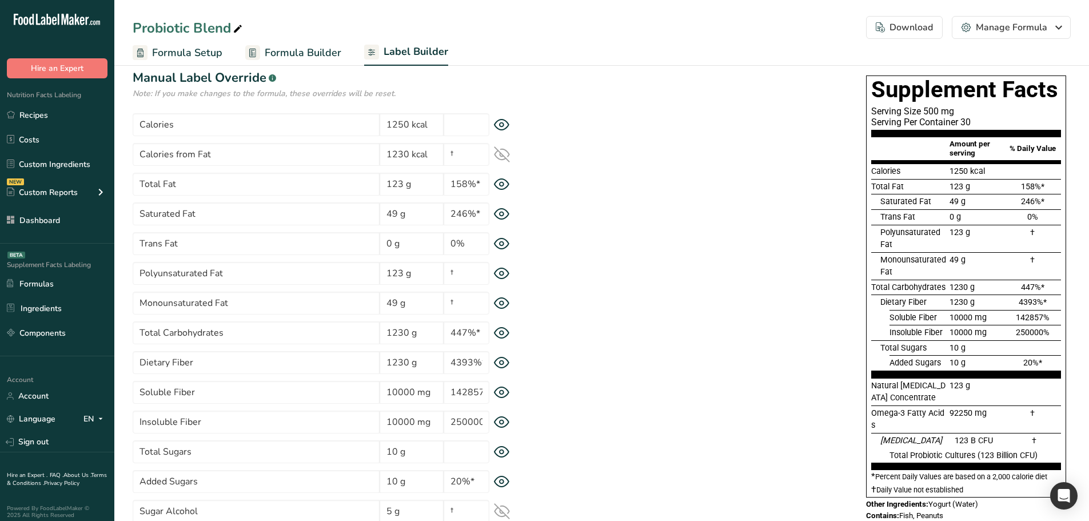
click at [499, 154] on icon at bounding box center [502, 154] width 16 height 16
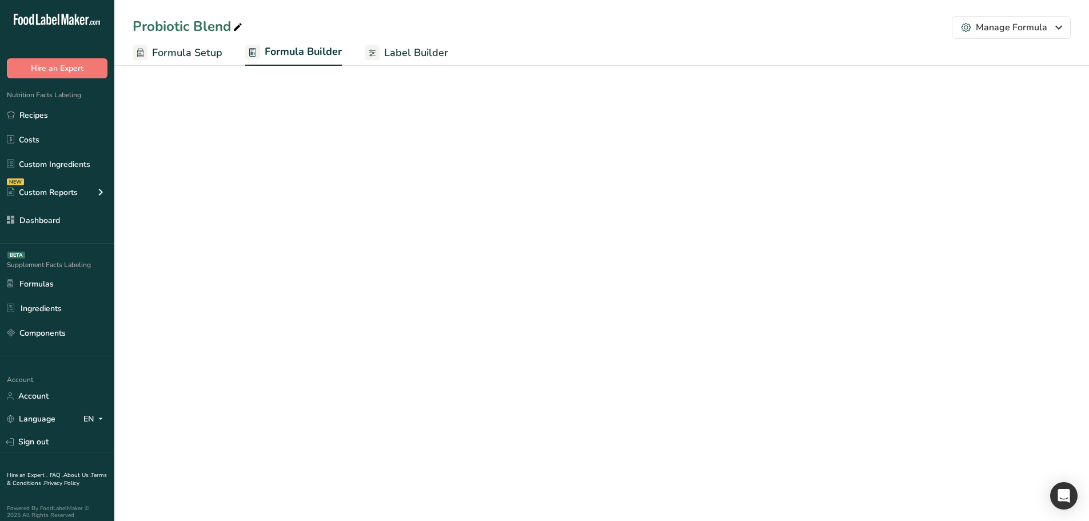
select select "6"
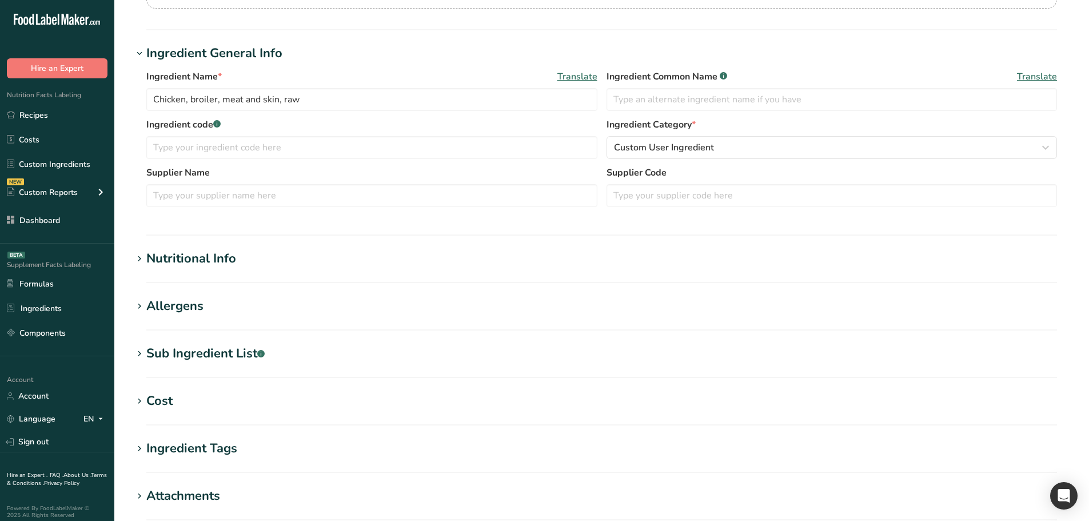
scroll to position [356, 0]
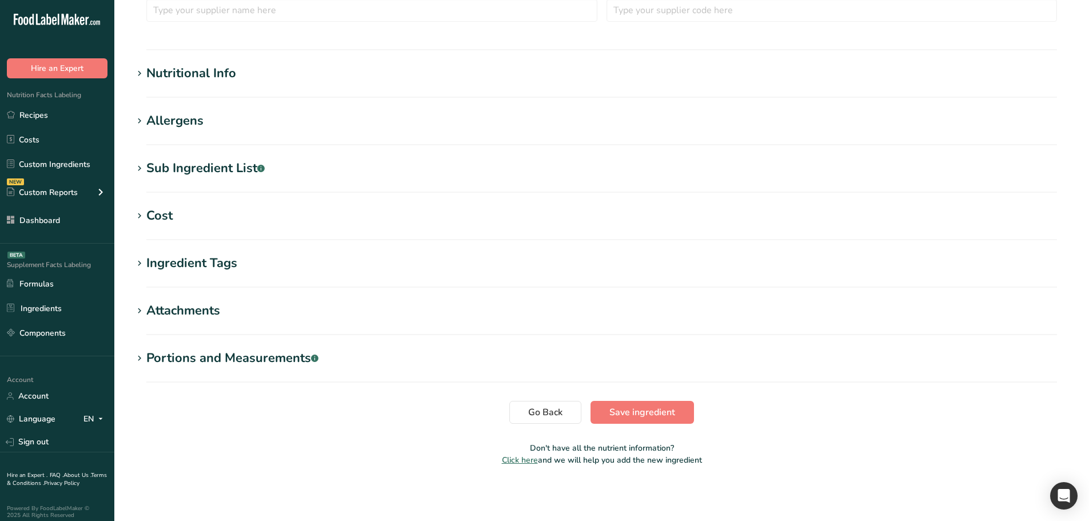
click at [256, 357] on div "Portions and Measurements .a-a{fill:#347362;}.b-a{fill:#fff;}" at bounding box center [232, 358] width 172 height 19
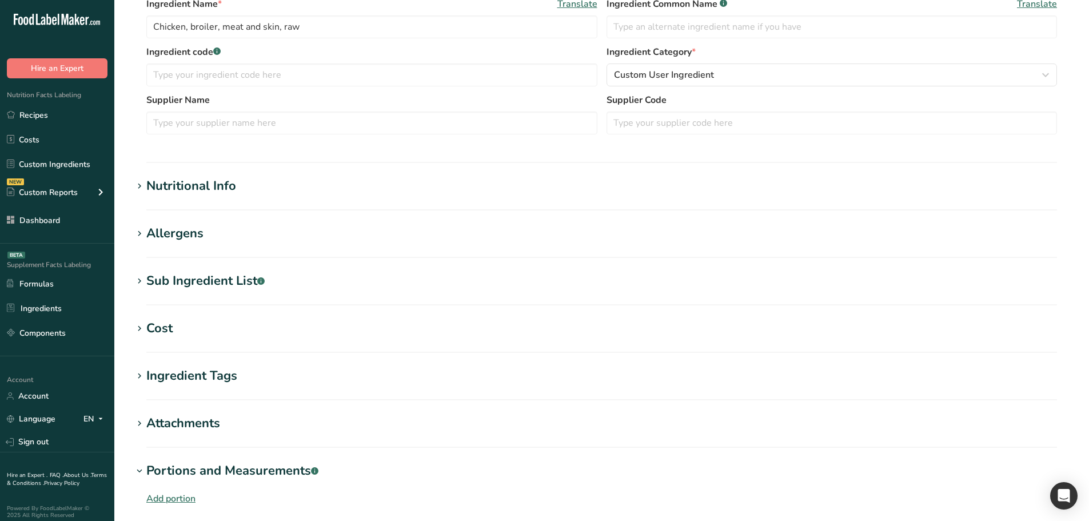
scroll to position [0, 0]
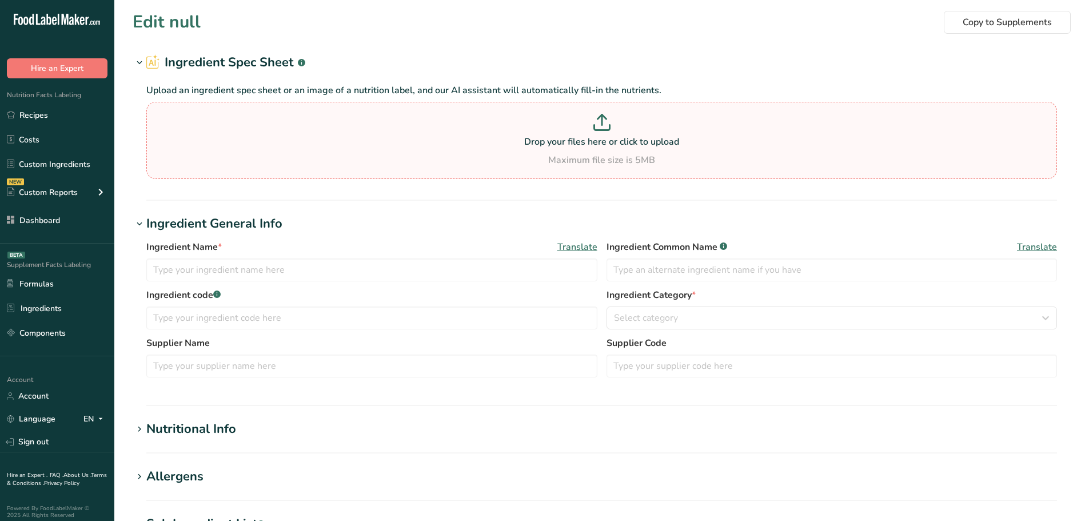
type input "Chicken, broiler, meat, skin, giblets and neck, roasted"
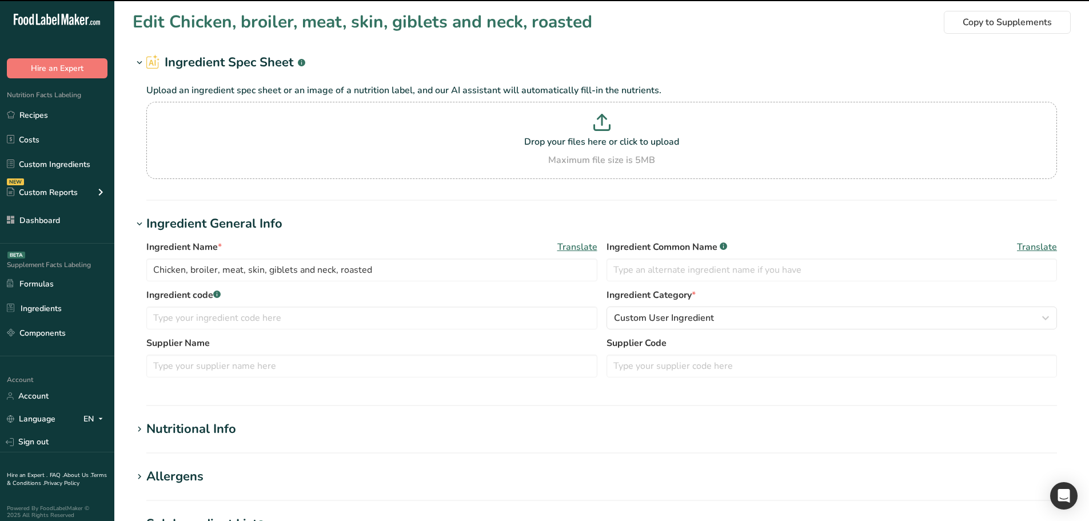
scroll to position [85, 0]
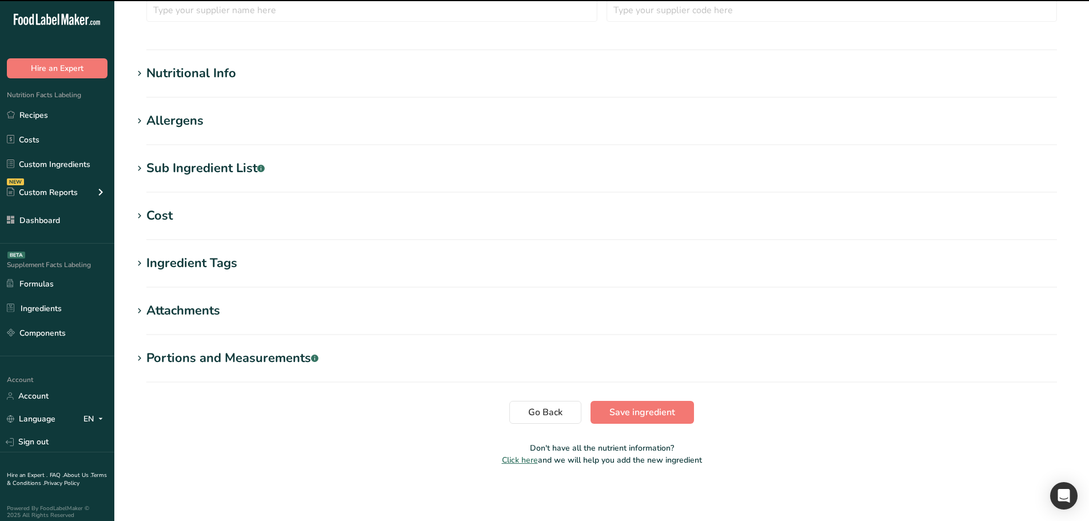
click at [242, 357] on div "Portions and Measurements .a-a{fill:#347362;}.b-a{fill:#fff;}" at bounding box center [232, 358] width 172 height 19
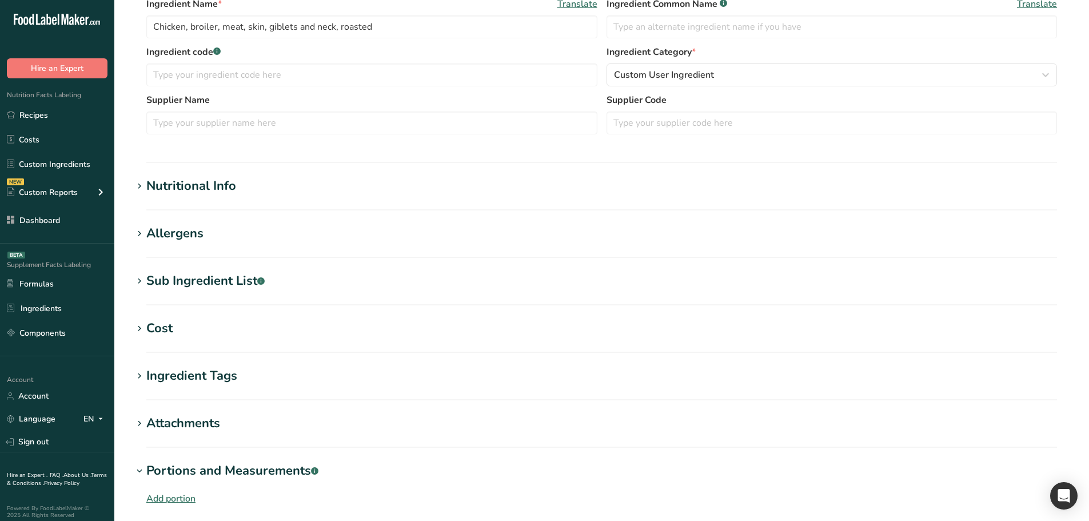
scroll to position [273, 0]
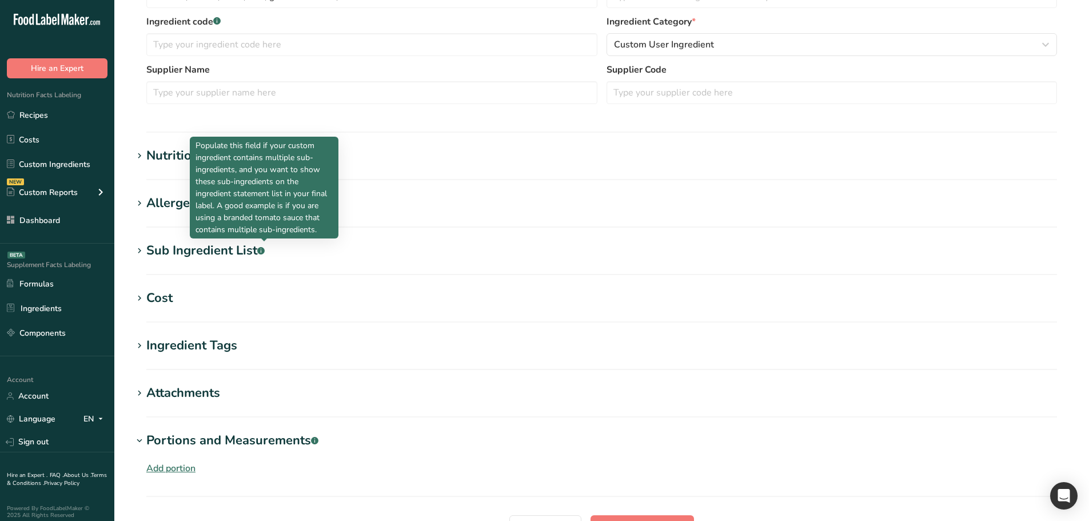
click at [168, 152] on div "Nutritional Info" at bounding box center [191, 155] width 90 height 19
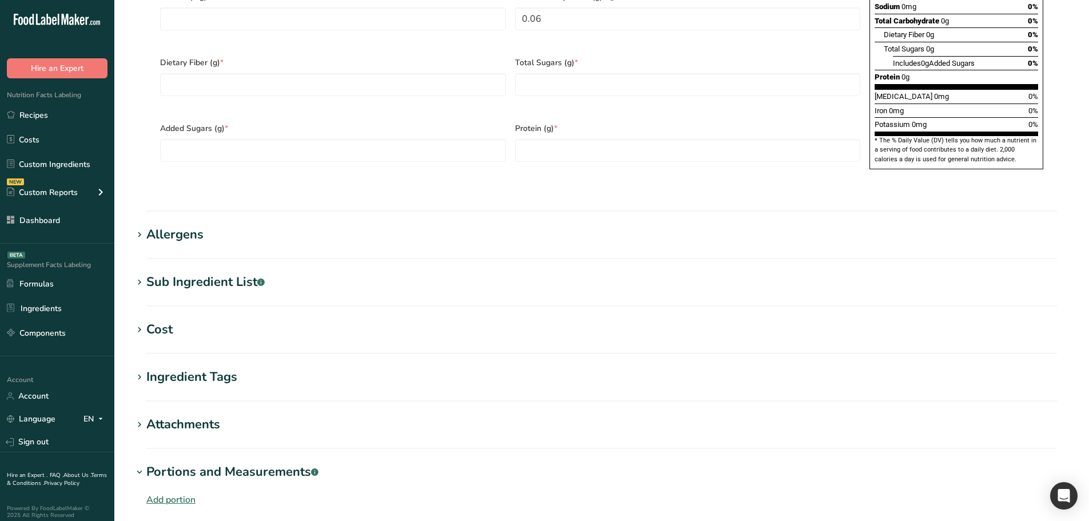
scroll to position [889, 0]
